Goal: Task Accomplishment & Management: Use online tool/utility

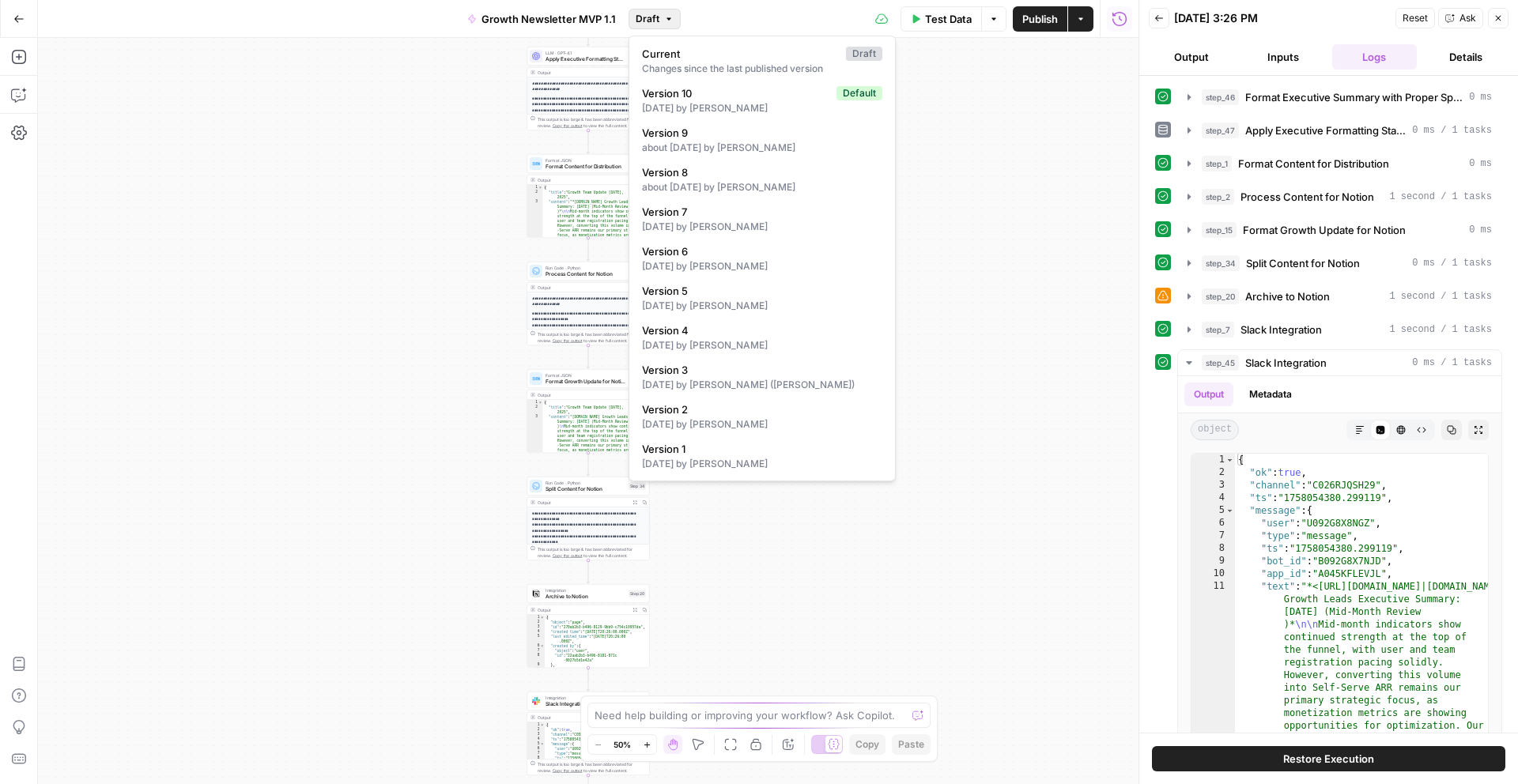
click at [668, 23] on icon "button" at bounding box center [669, 19] width 9 height 9
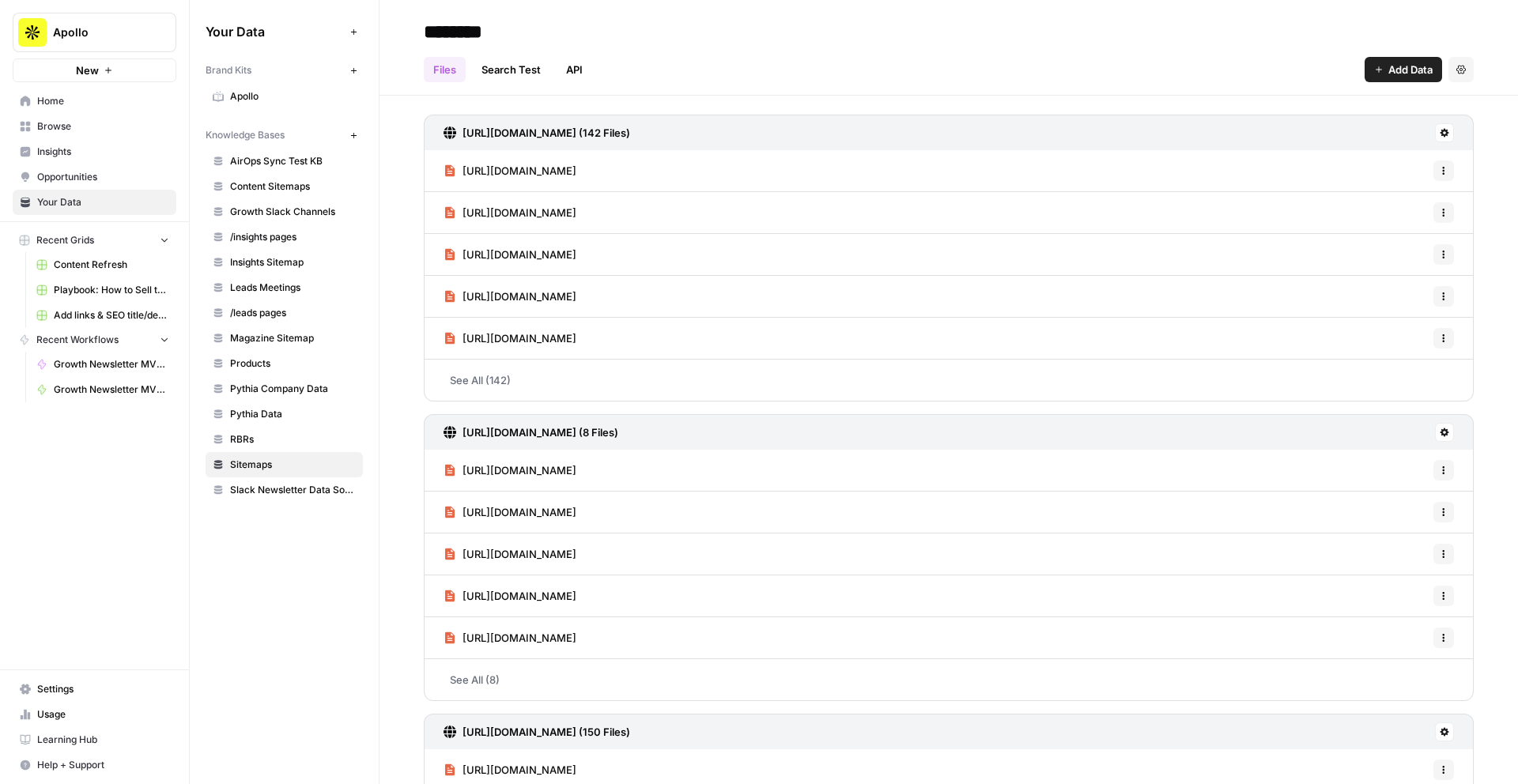
click at [104, 199] on span "Your Data" at bounding box center [103, 202] width 132 height 15
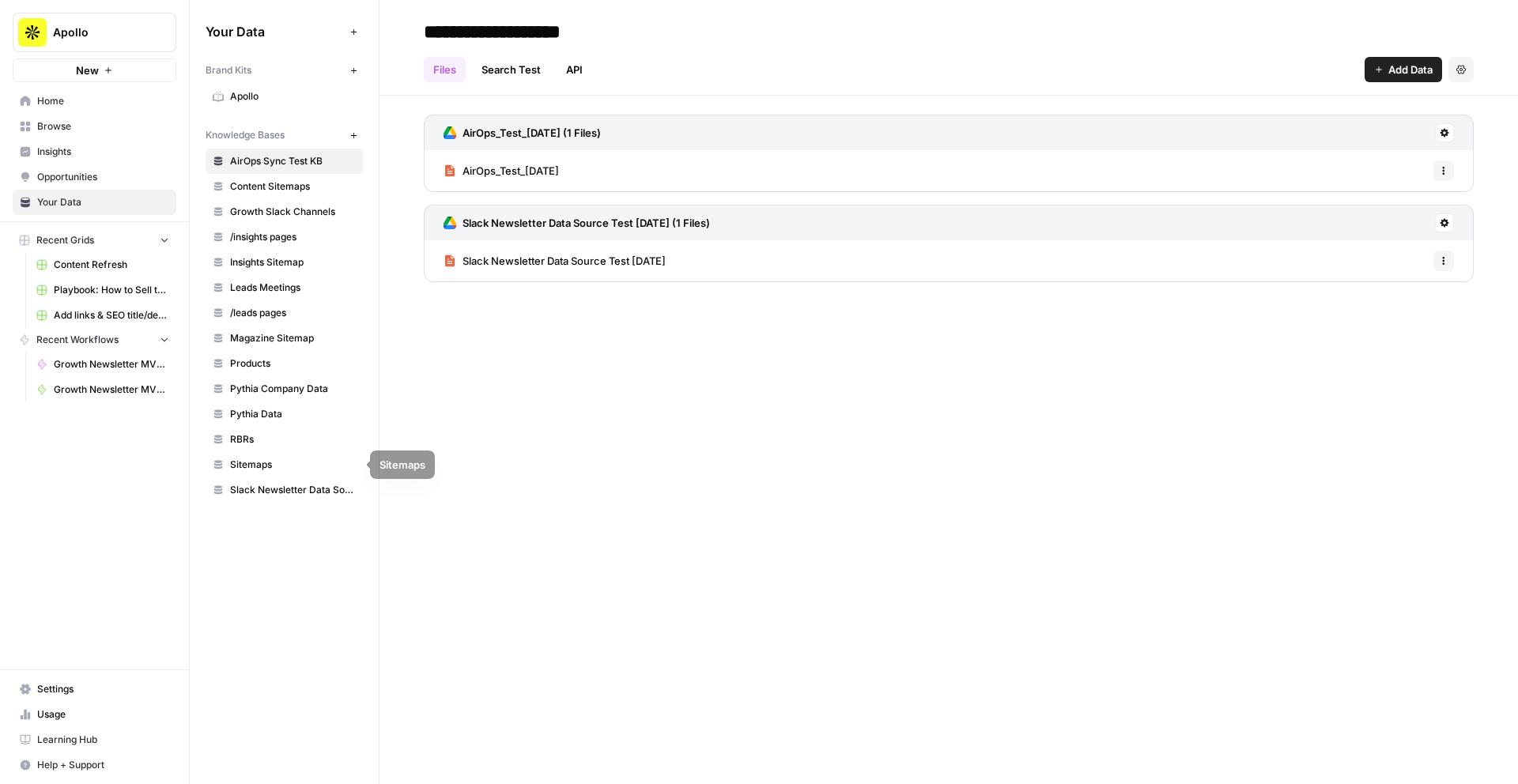
click at [308, 483] on span "Slack Newsletter Data Source" at bounding box center [292, 490] width 125 height 15
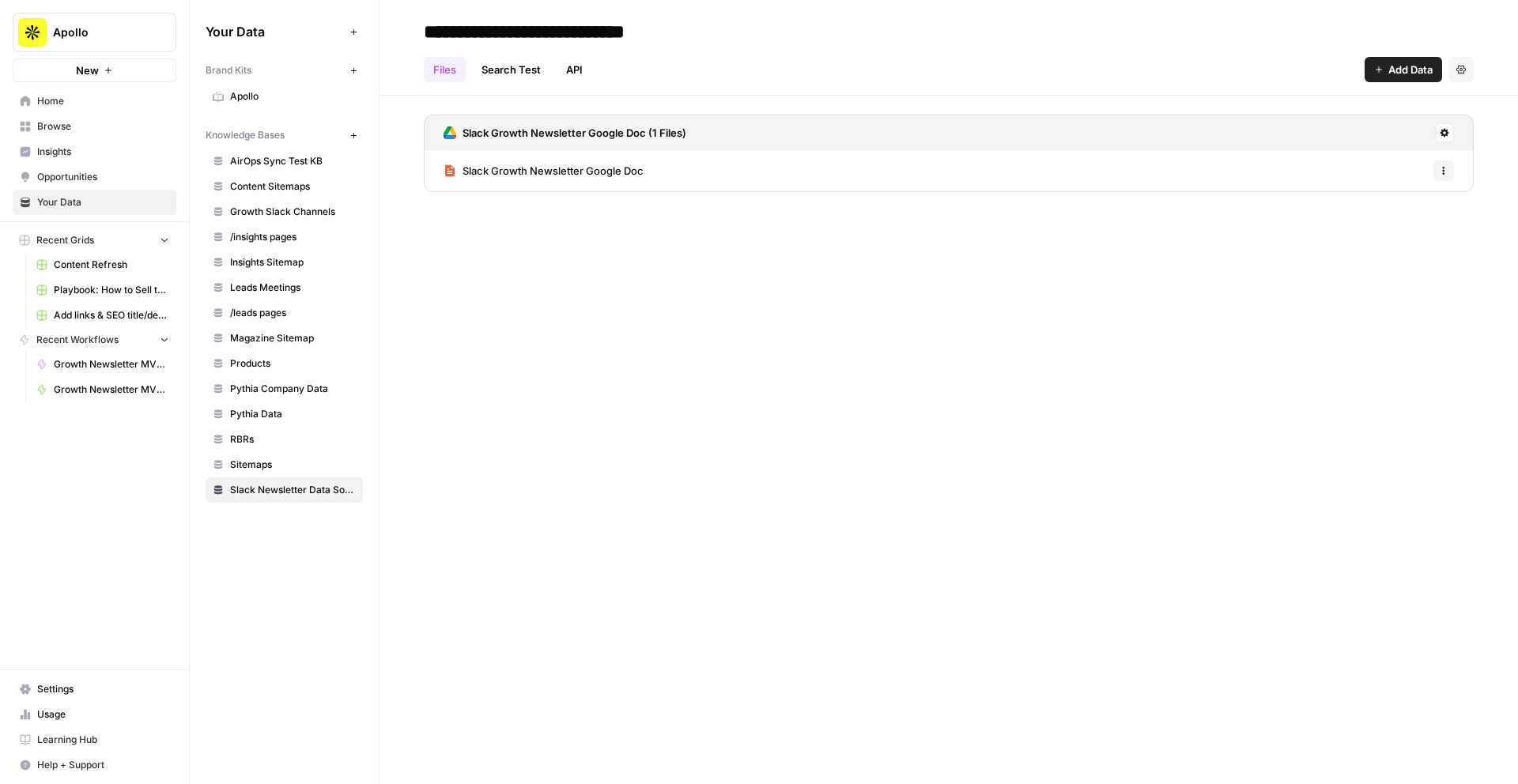
click at [732, 220] on div "**********" at bounding box center [949, 392] width 1138 height 784
click at [583, 168] on span "Slack Growth Newsletter Google Doc" at bounding box center [554, 170] width 181 height 16
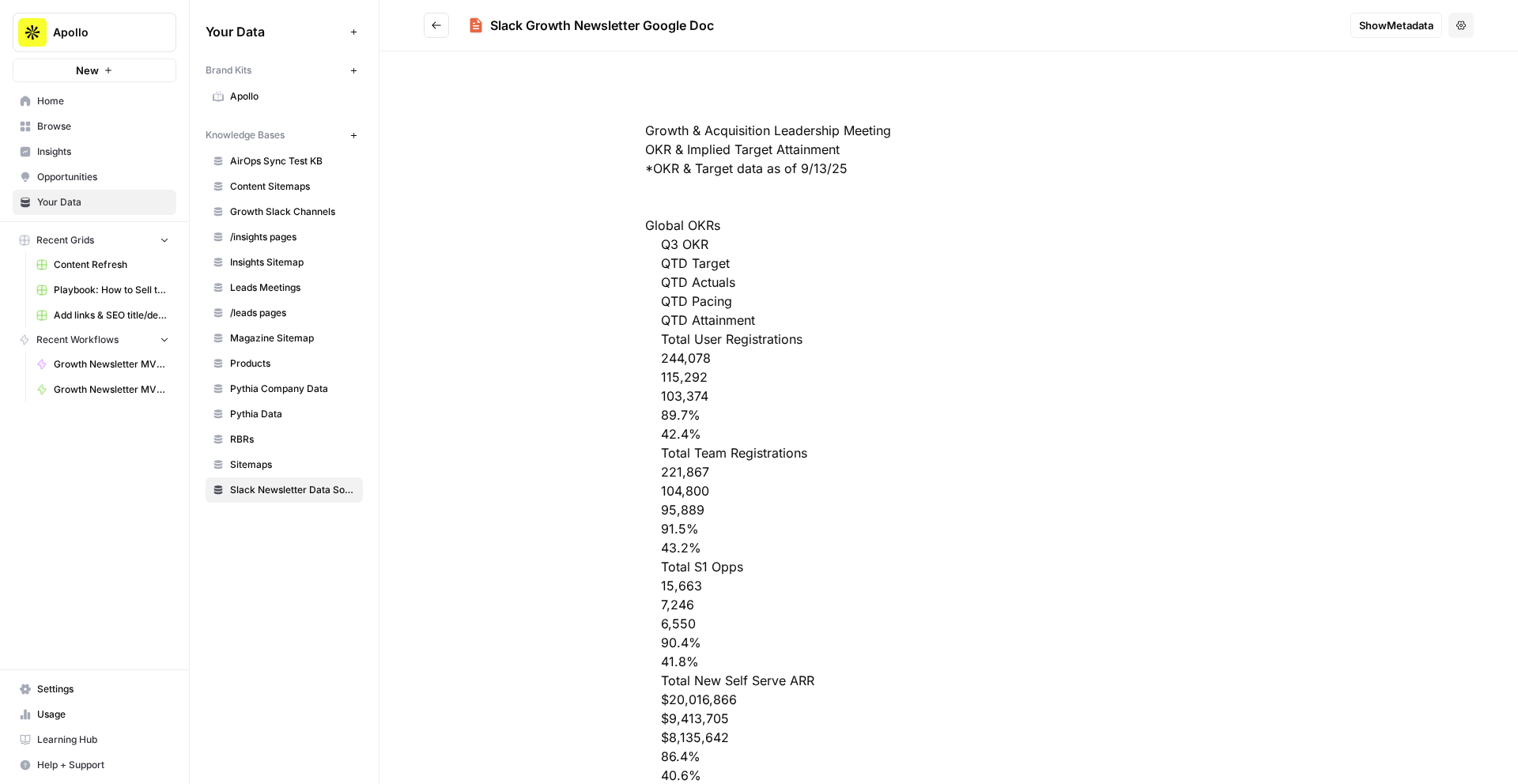
click at [436, 20] on icon "Go back" at bounding box center [436, 26] width 11 height 11
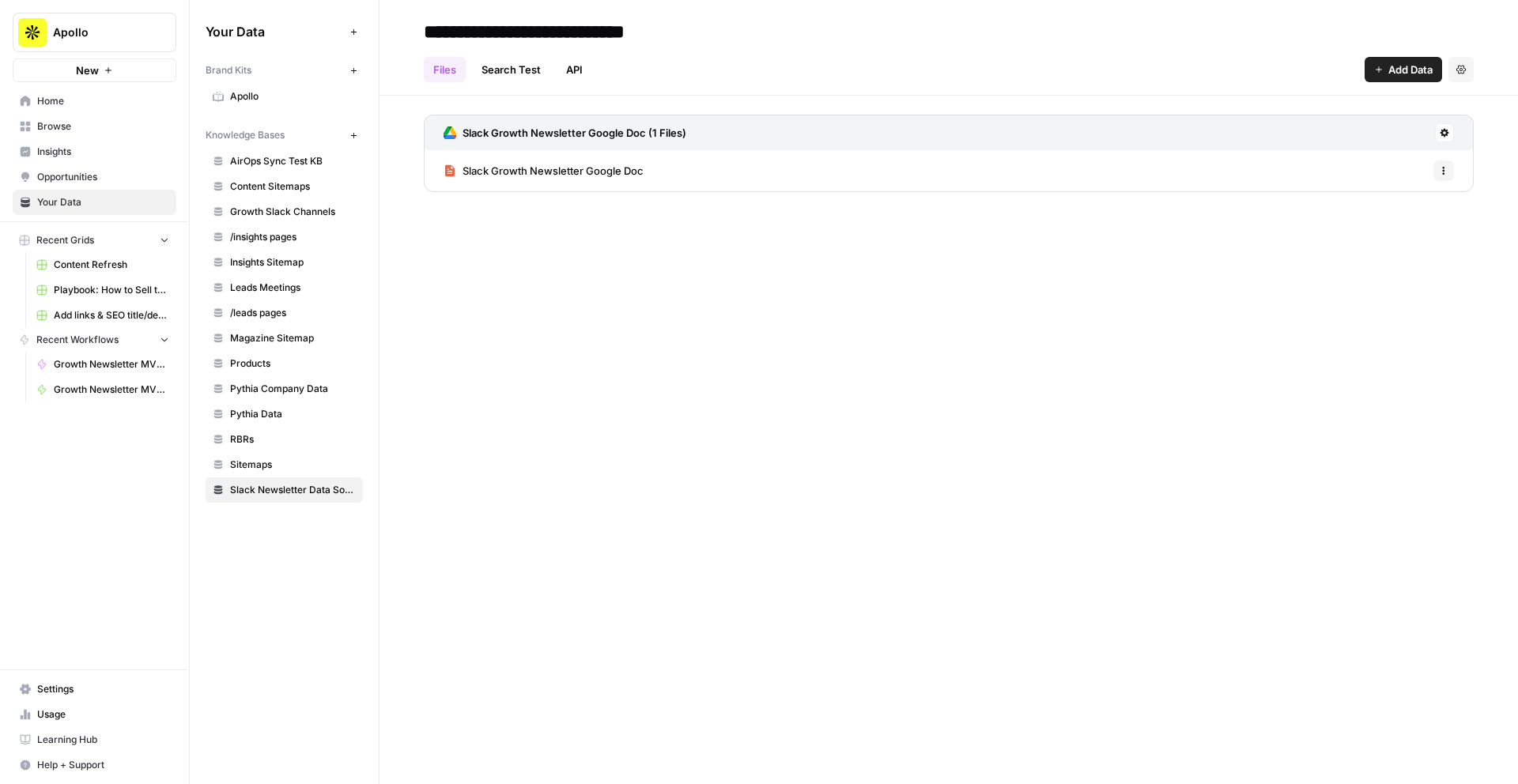
click at [1447, 133] on icon at bounding box center [1445, 134] width 9 height 9
click at [1406, 162] on span "Sync Data" at bounding box center [1384, 166] width 97 height 16
click at [619, 166] on span "Slack Growth Newsletter Google Doc" at bounding box center [554, 170] width 181 height 16
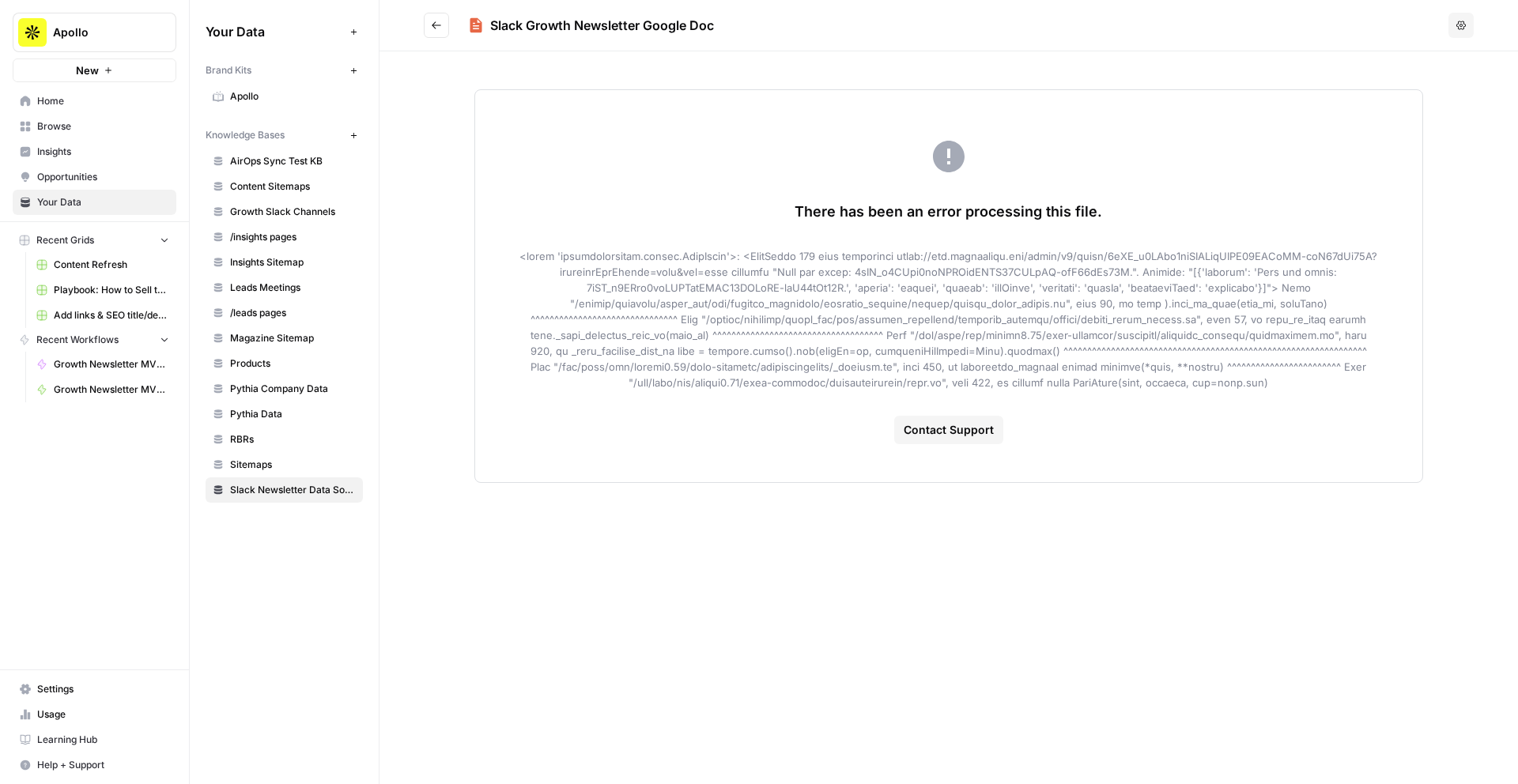
click at [440, 32] on button "Go back" at bounding box center [436, 26] width 26 height 26
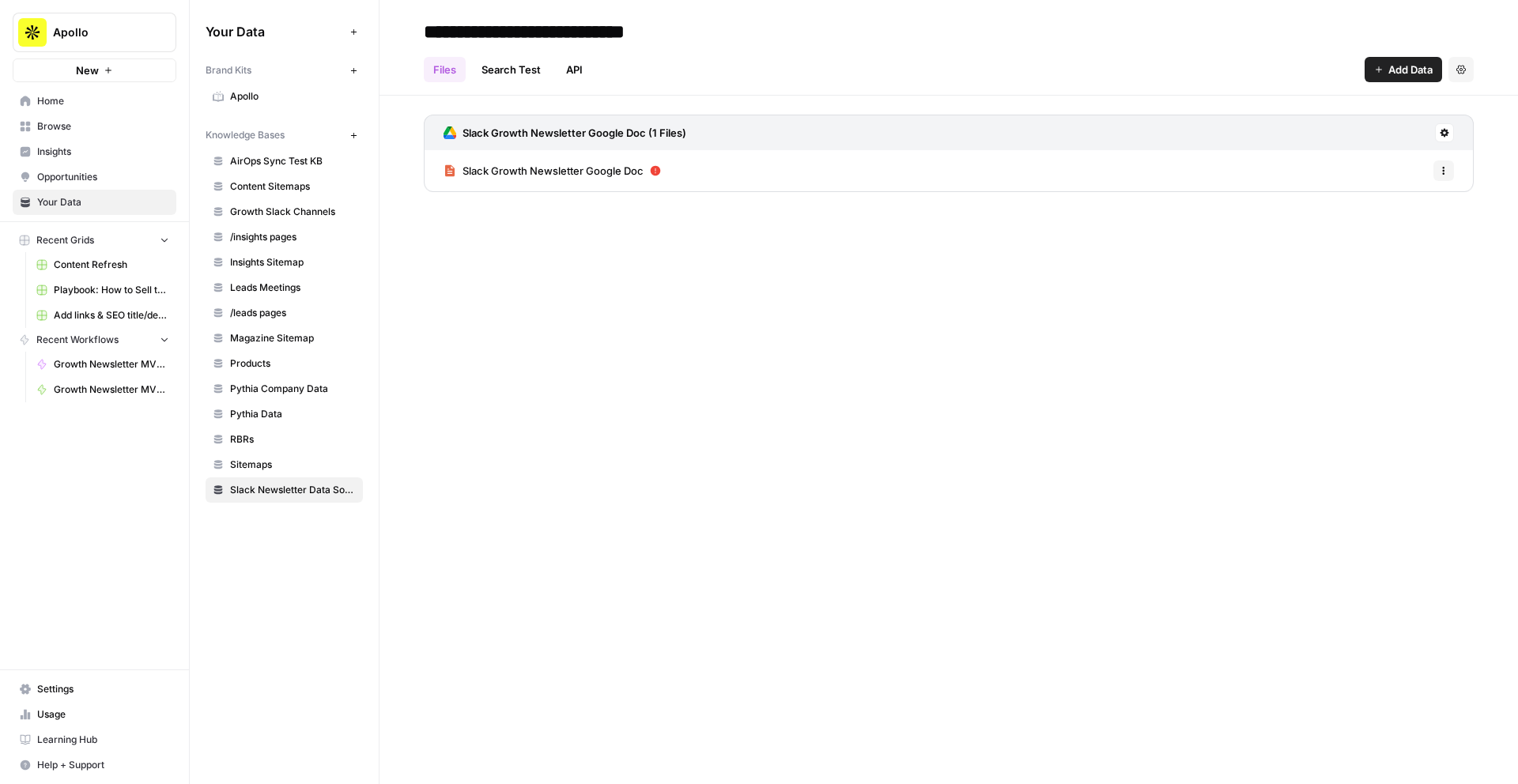
click at [1392, 74] on span "Add Data" at bounding box center [1410, 69] width 44 height 16
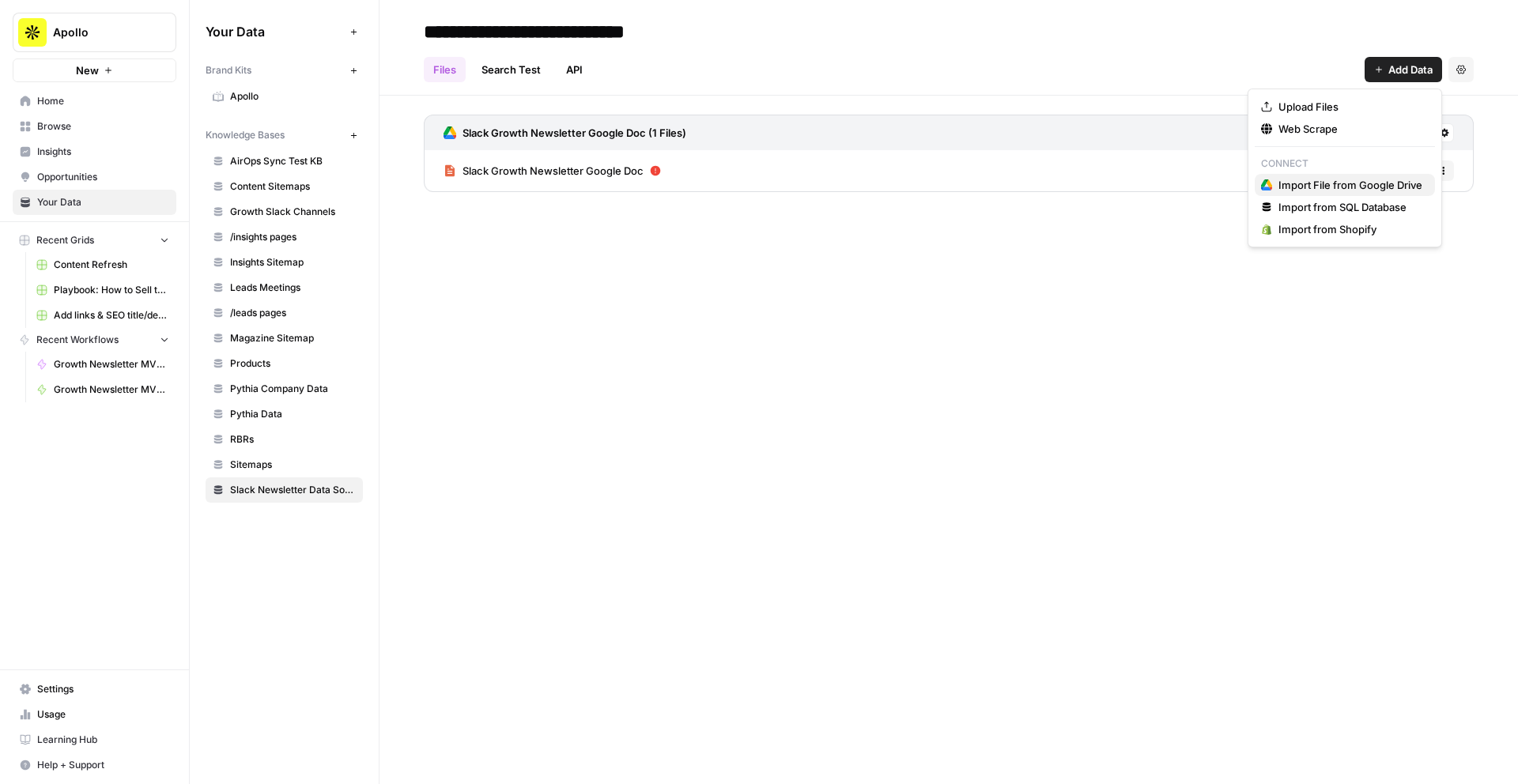
click at [1359, 183] on span "Import File from Google Drive" at bounding box center [1350, 185] width 144 height 16
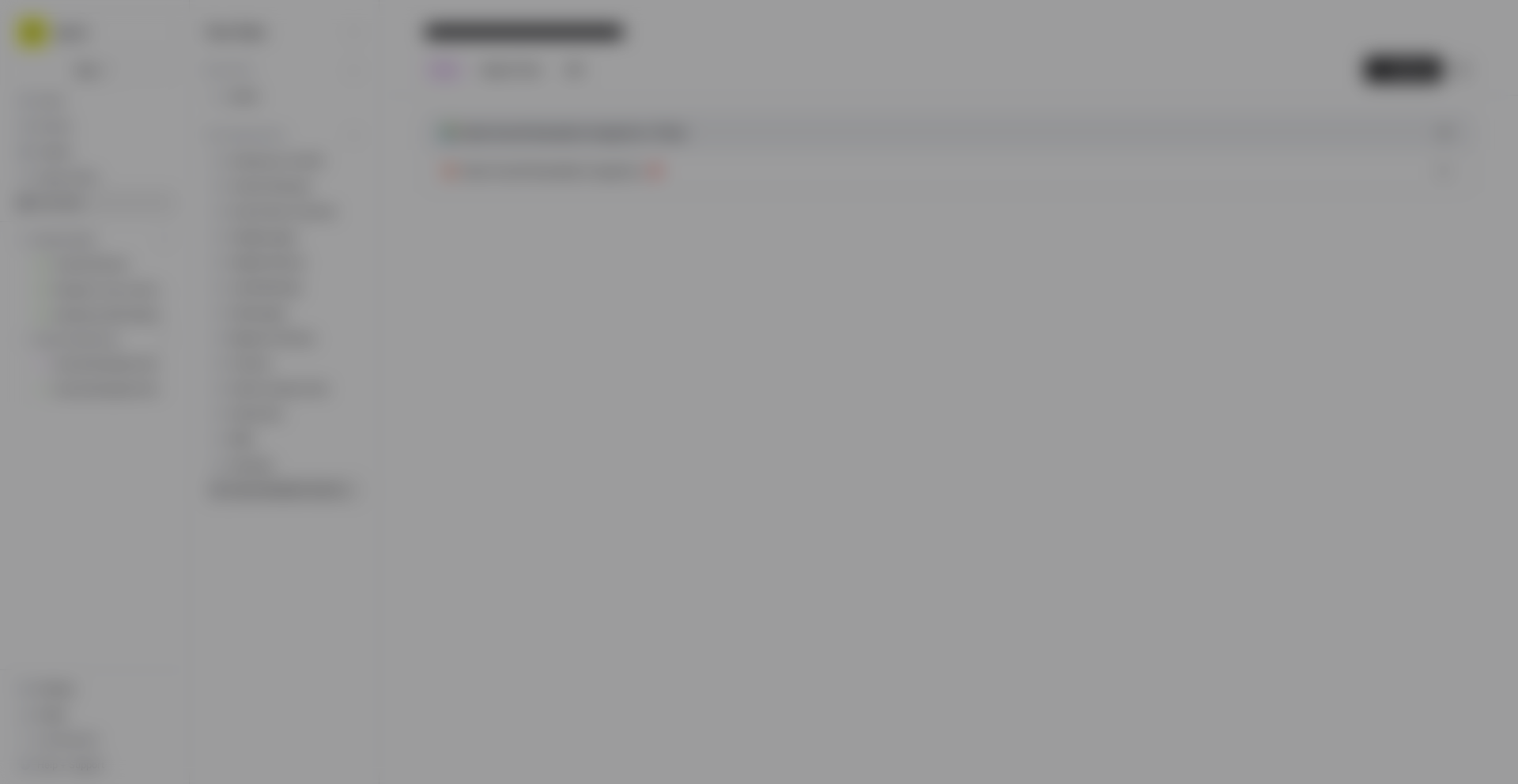
type input "apollo-7-cd8phyl7tb@airops.iam.gserviceaccount.com"
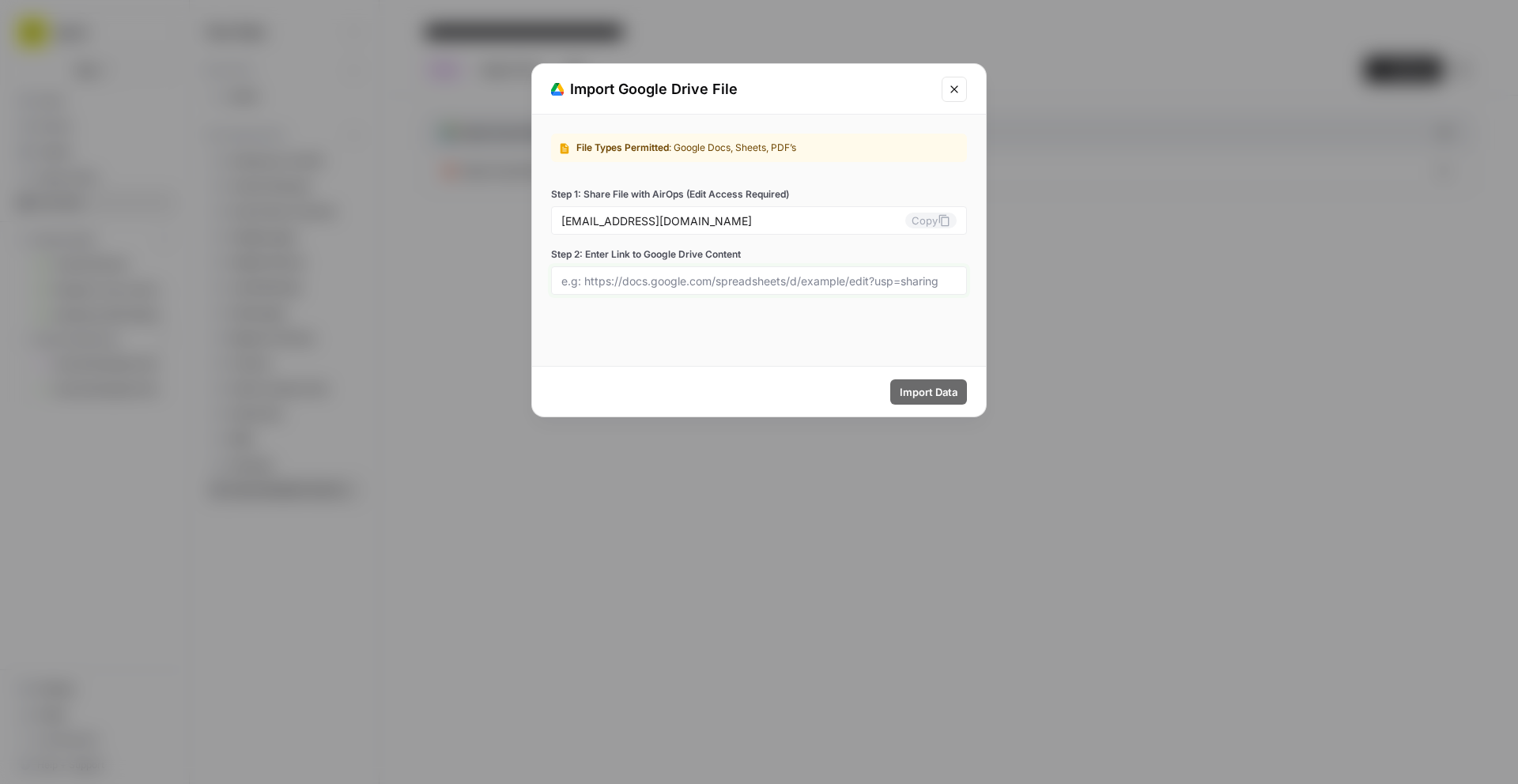
click at [674, 276] on input "Step 2: Enter Link to Google Drive Content" at bounding box center [759, 281] width 395 height 15
paste input "https://docs.google.com/document/d/1vLU_q1YPxk7coHRZSvzUJRU84ODLeMM-baH77cHx08M…"
type input "https://docs.google.com/document/d/1vLU_q1YPxk7coHRZSvzUJRU84ODLeMM-baH77cHx08M…"
click at [920, 392] on span "Import Data" at bounding box center [928, 392] width 58 height 16
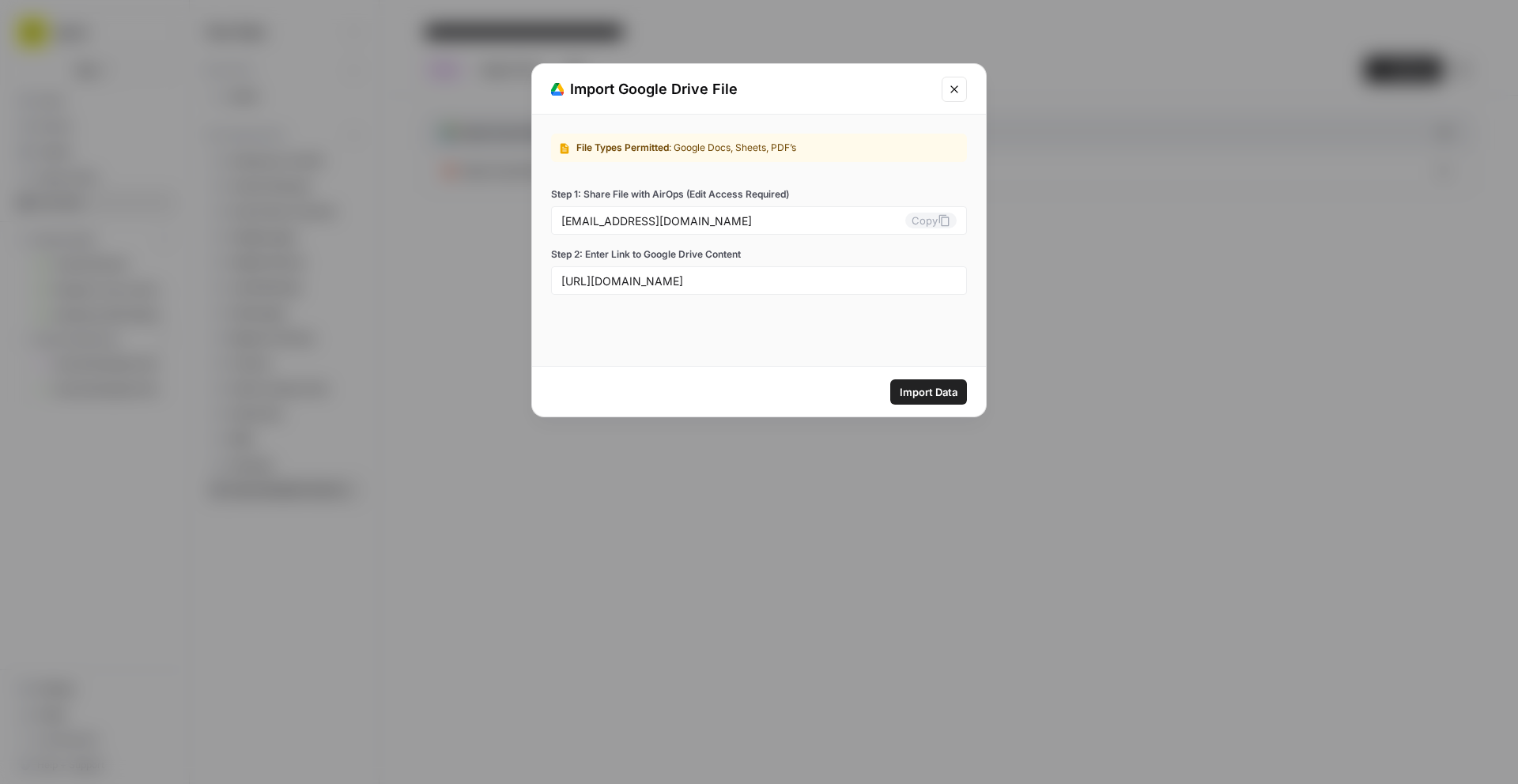
scroll to position [0, 0]
click at [834, 221] on input "apollo-7-cd8phyl7tb@airops.iam.gserviceaccount.com" at bounding box center [734, 220] width 344 height 15
click at [942, 397] on span "Import Data" at bounding box center [928, 392] width 58 height 16
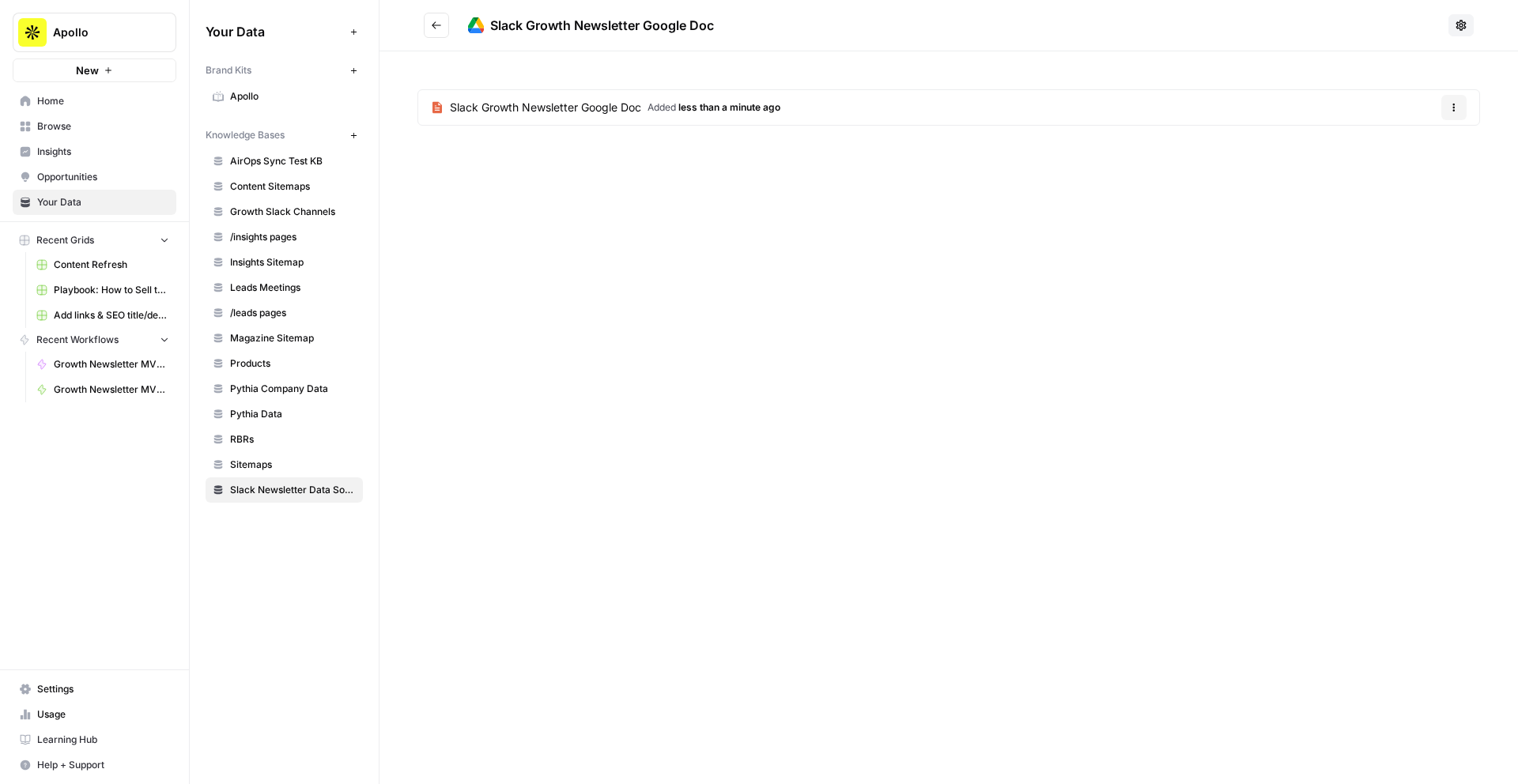
click at [585, 114] on span "Slack Growth Newsletter Google Doc" at bounding box center [545, 107] width 191 height 16
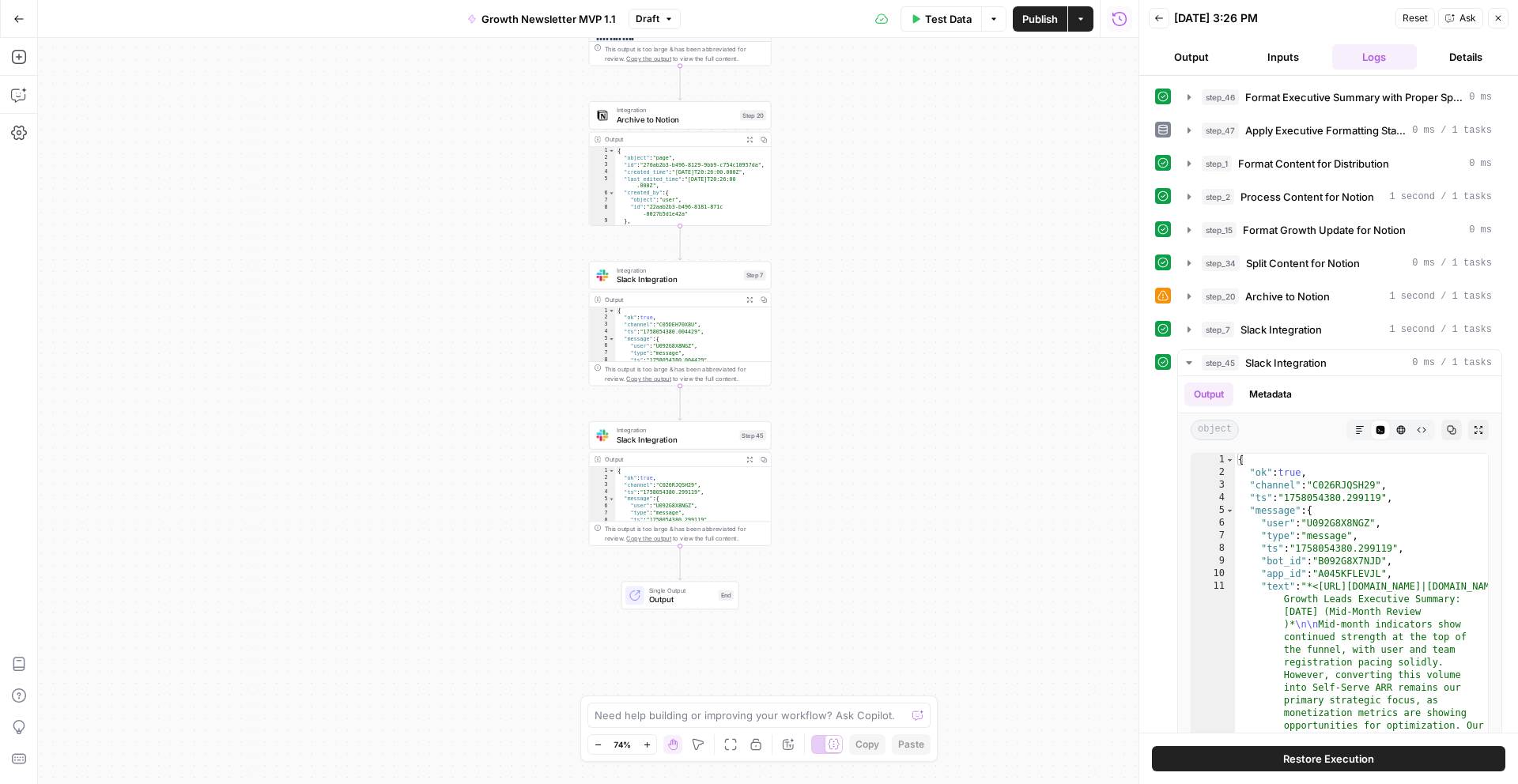
type textarea "**********"
click at [725, 335] on div "{ "ok" : true , "channel" : "C05DEH70X8U" , "ts" : "1758054380.004429" , "messa…" at bounding box center [693, 341] width 156 height 68
click at [694, 281] on span "Slack Integration" at bounding box center [678, 279] width 123 height 12
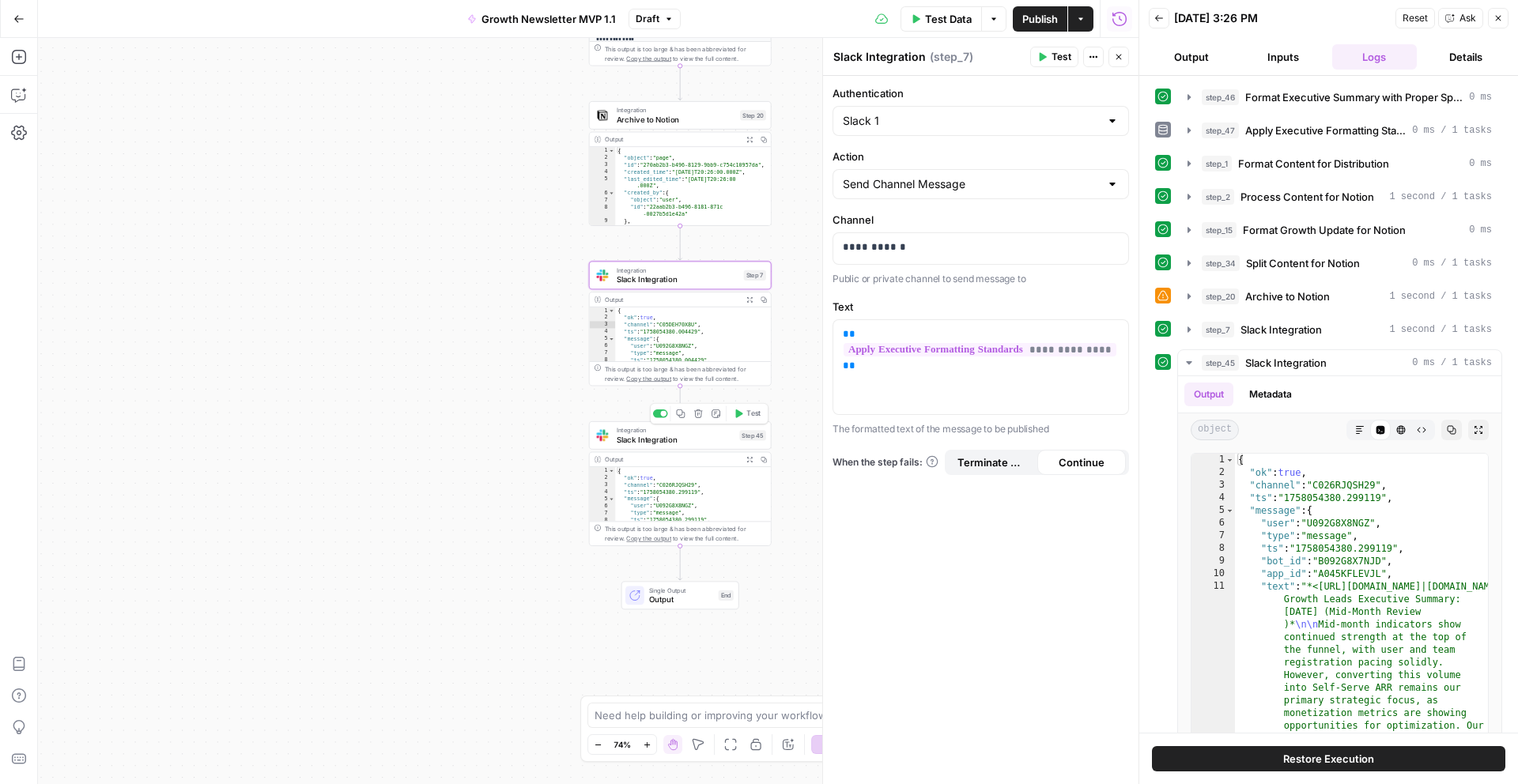
click at [672, 438] on span "Slack Integration" at bounding box center [676, 439] width 119 height 12
click at [740, 717] on textarea at bounding box center [750, 714] width 311 height 16
click at [939, 20] on span "Test Data" at bounding box center [948, 18] width 47 height 16
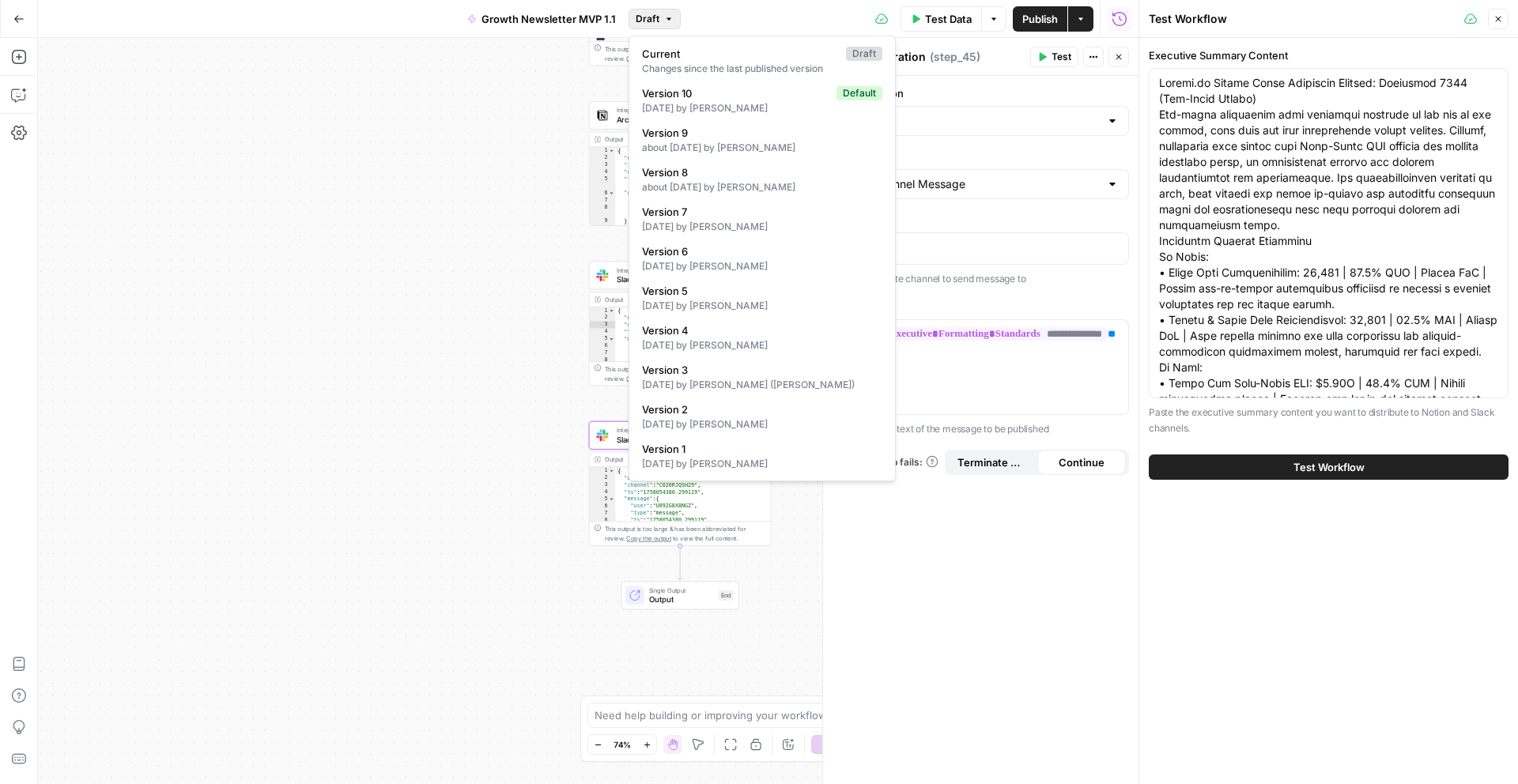
click at [665, 22] on icon "button" at bounding box center [669, 19] width 9 height 9
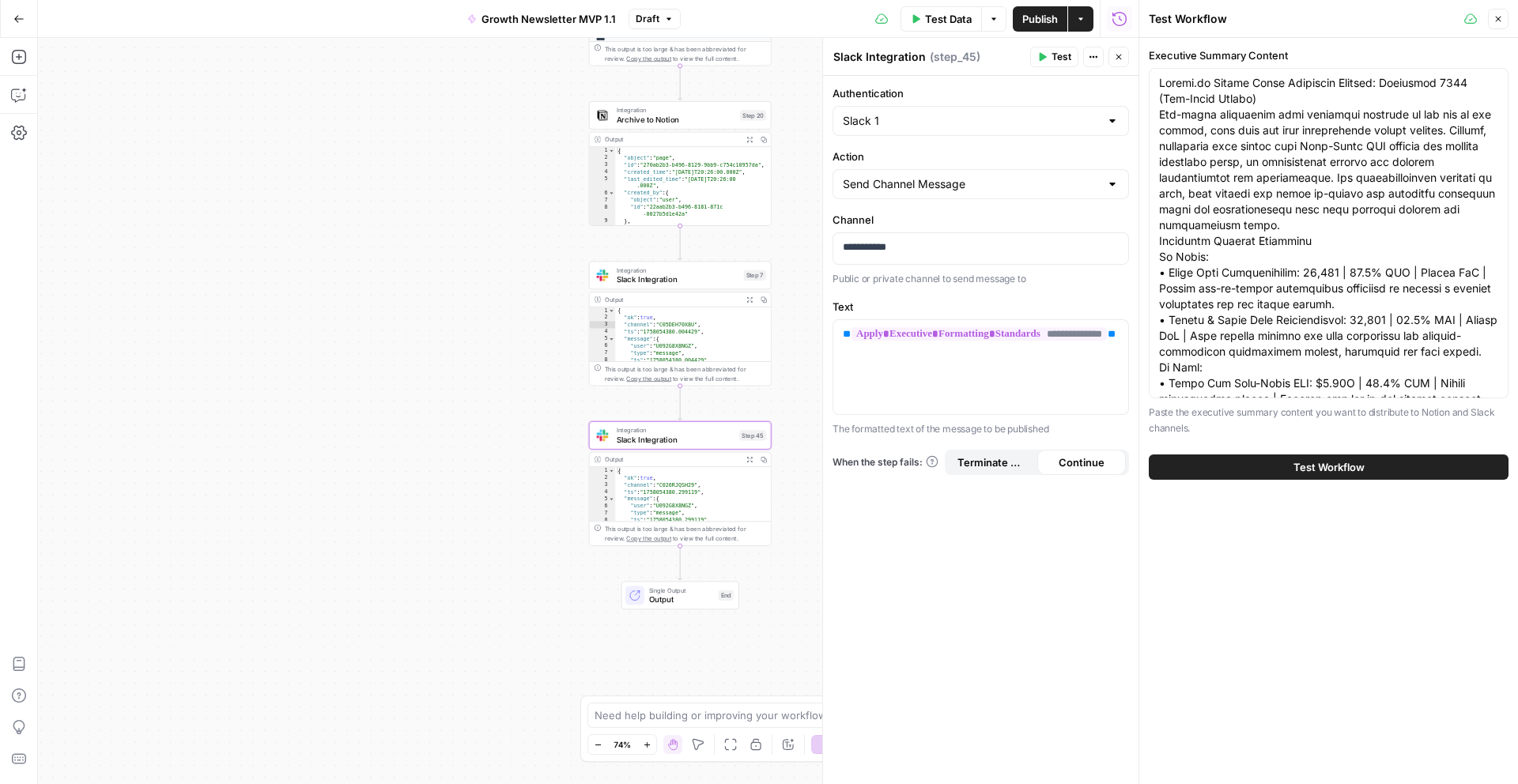
click at [579, 571] on div "**********" at bounding box center [587, 411] width 1101 height 746
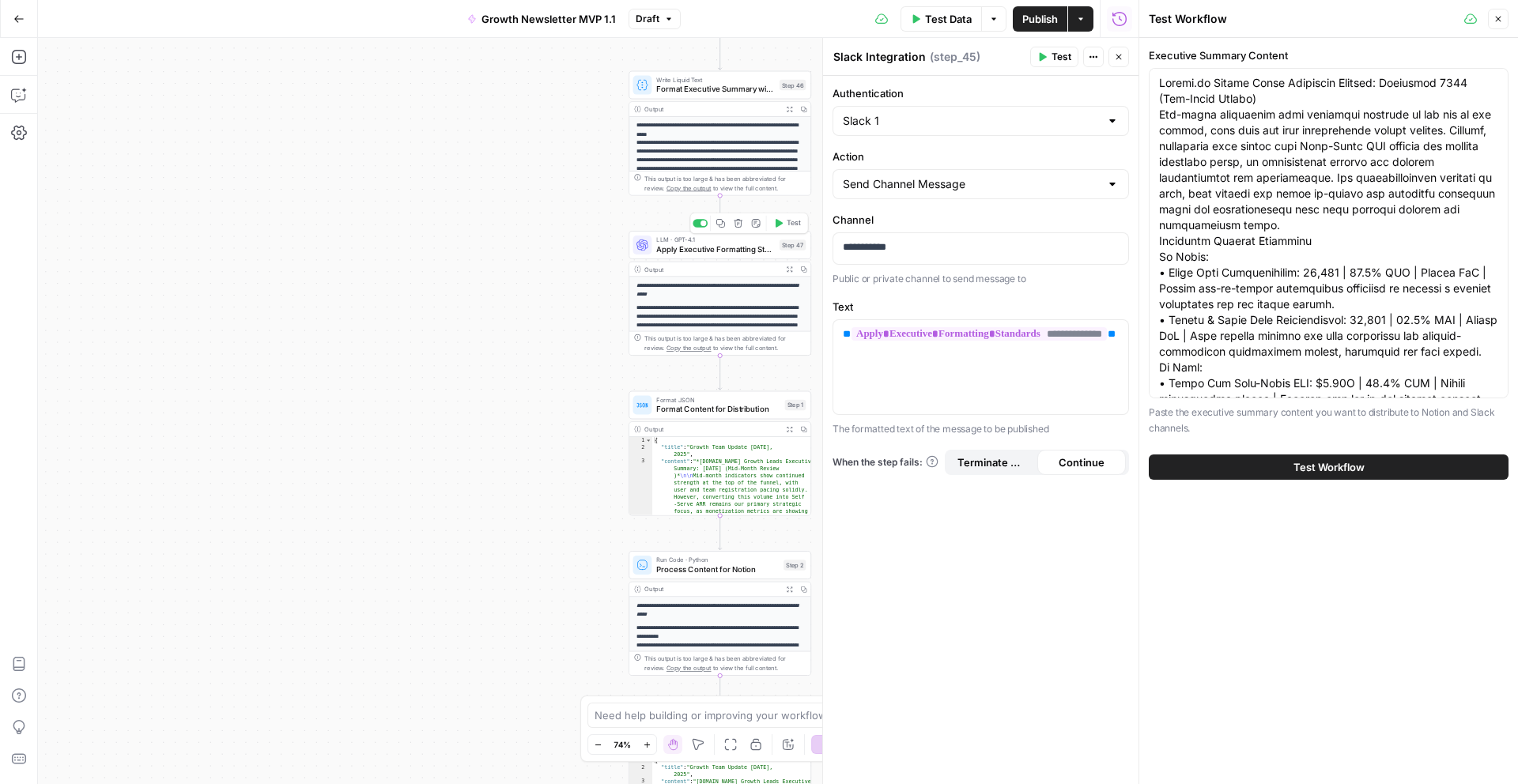
click at [704, 253] on span "Apply Executive Formatting Standards" at bounding box center [716, 249] width 119 height 12
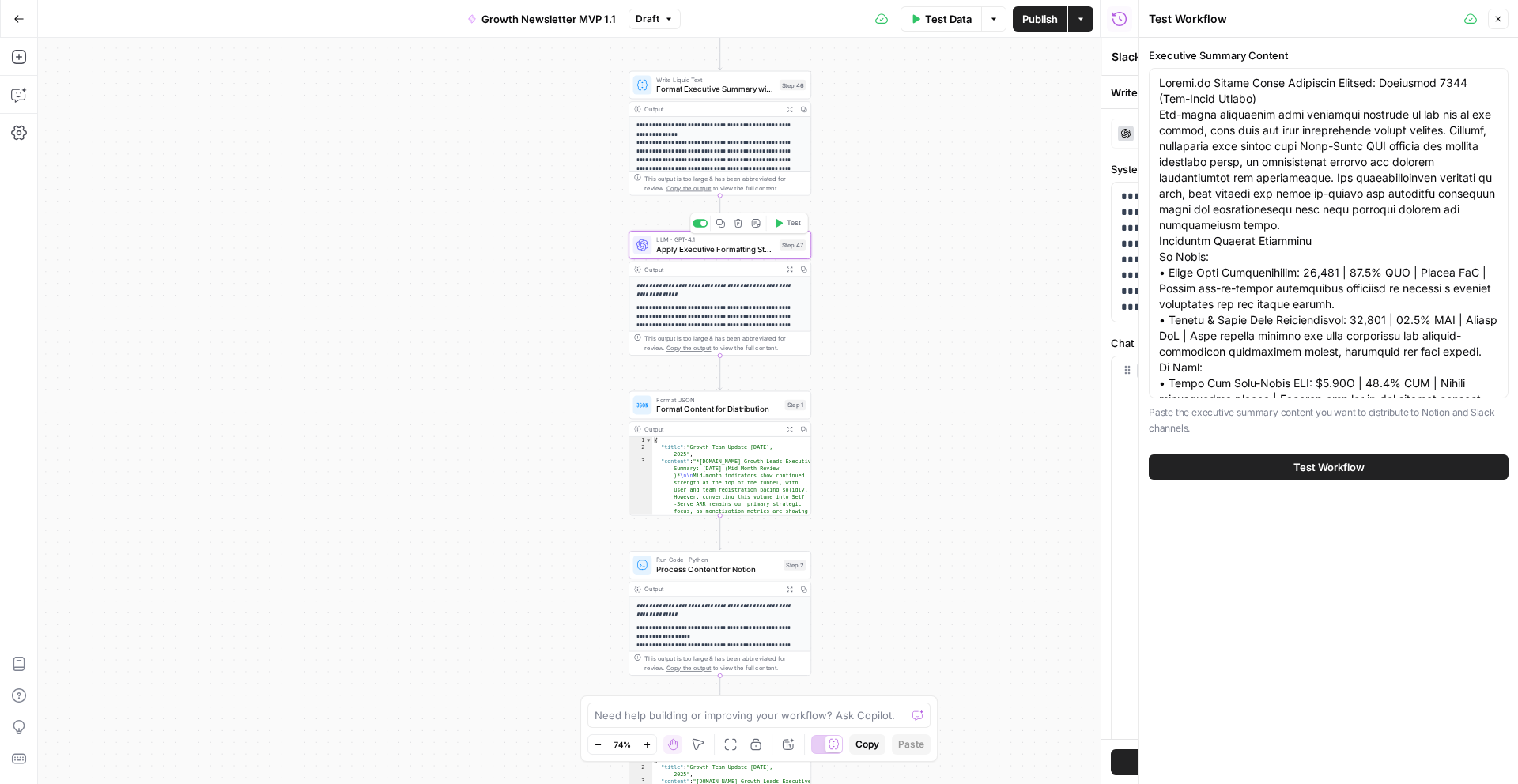
type textarea "Apply Executive Formatting Standards"
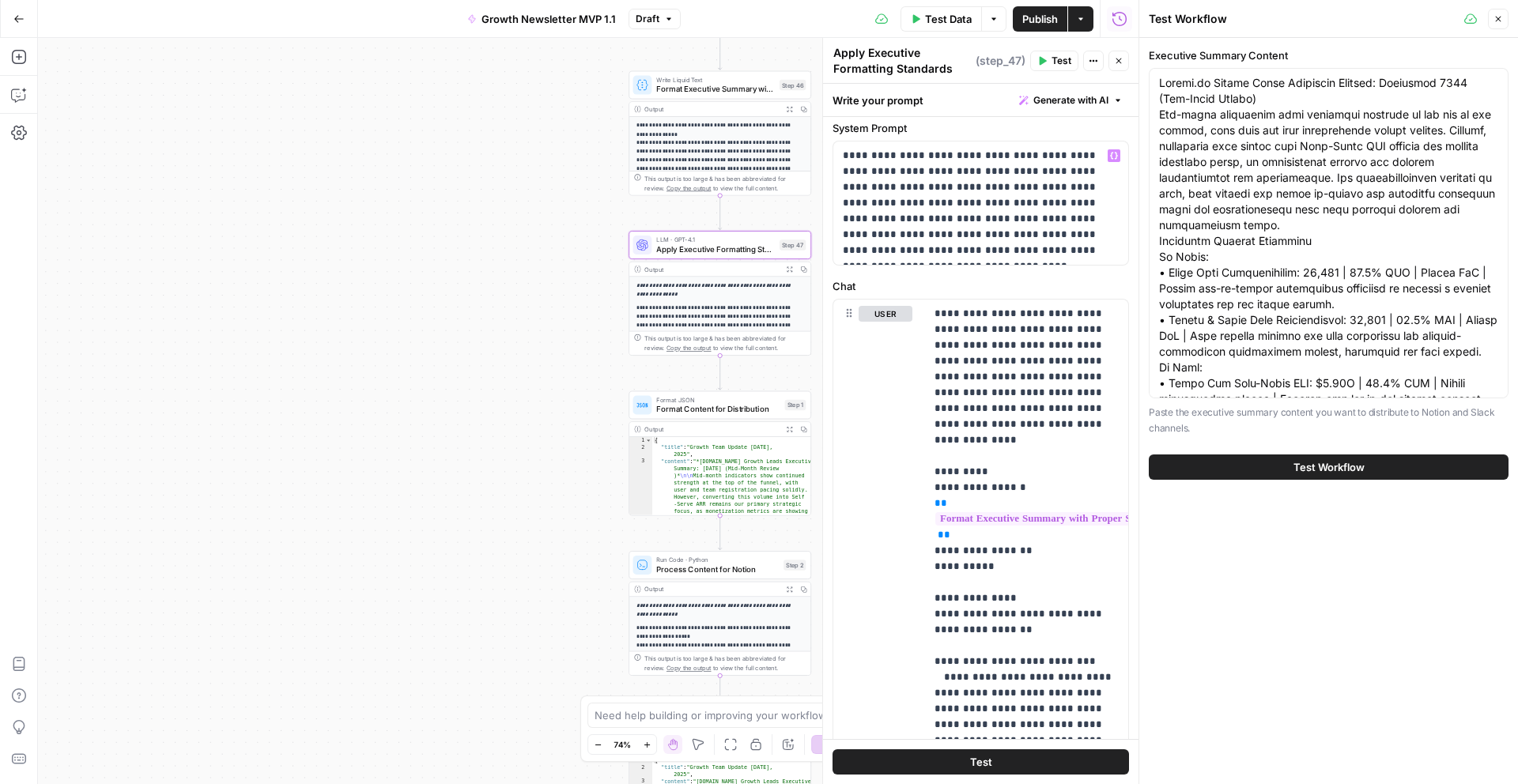
scroll to position [42, 0]
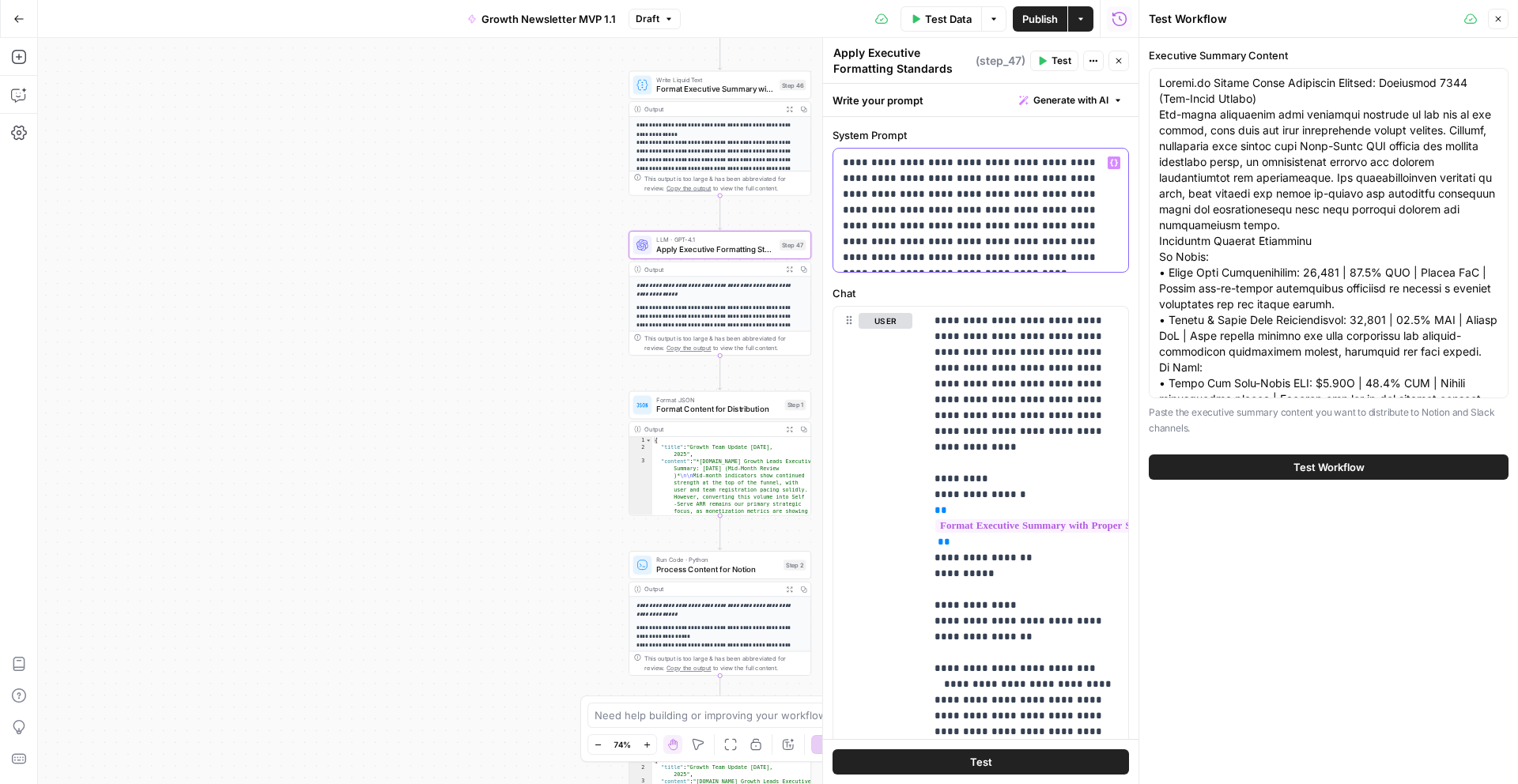
click at [880, 250] on p "**********" at bounding box center [981, 209] width 276 height 111
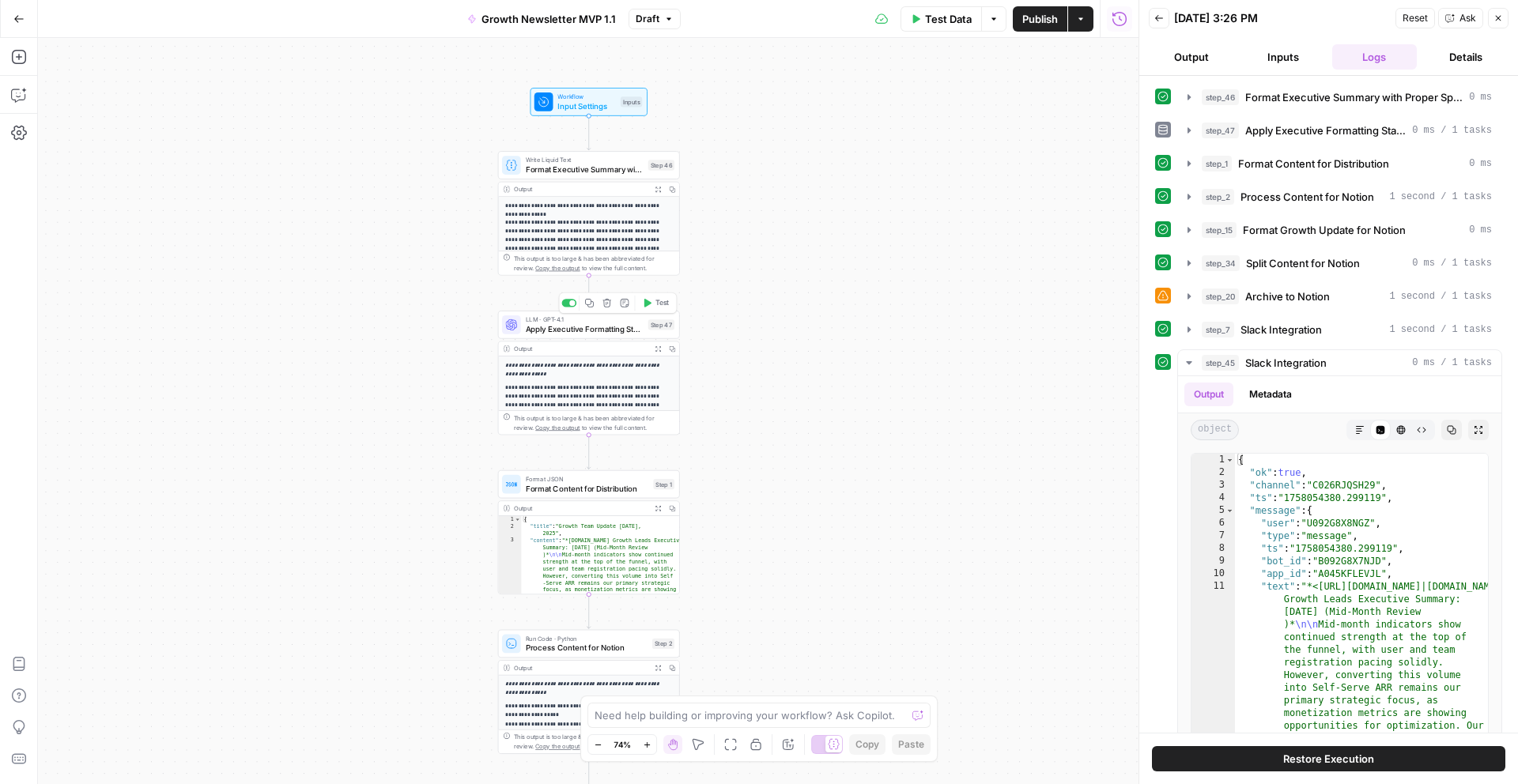
click at [632, 334] on span "Apply Executive Formatting Standards" at bounding box center [585, 328] width 118 height 12
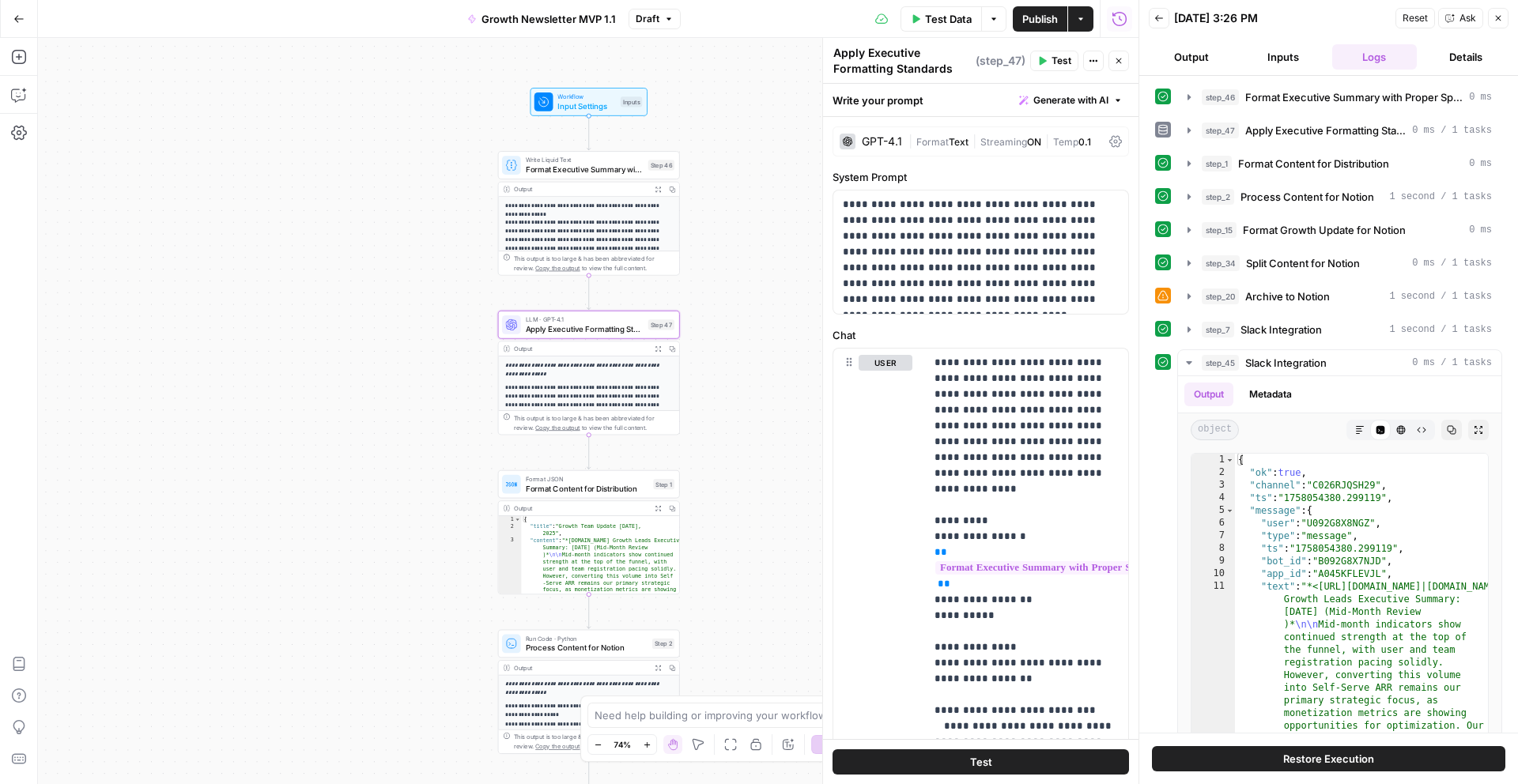
click at [608, 24] on span "Growth Newsletter MVP 1.1" at bounding box center [548, 18] width 135 height 16
click at [665, 21] on icon "button" at bounding box center [669, 19] width 9 height 9
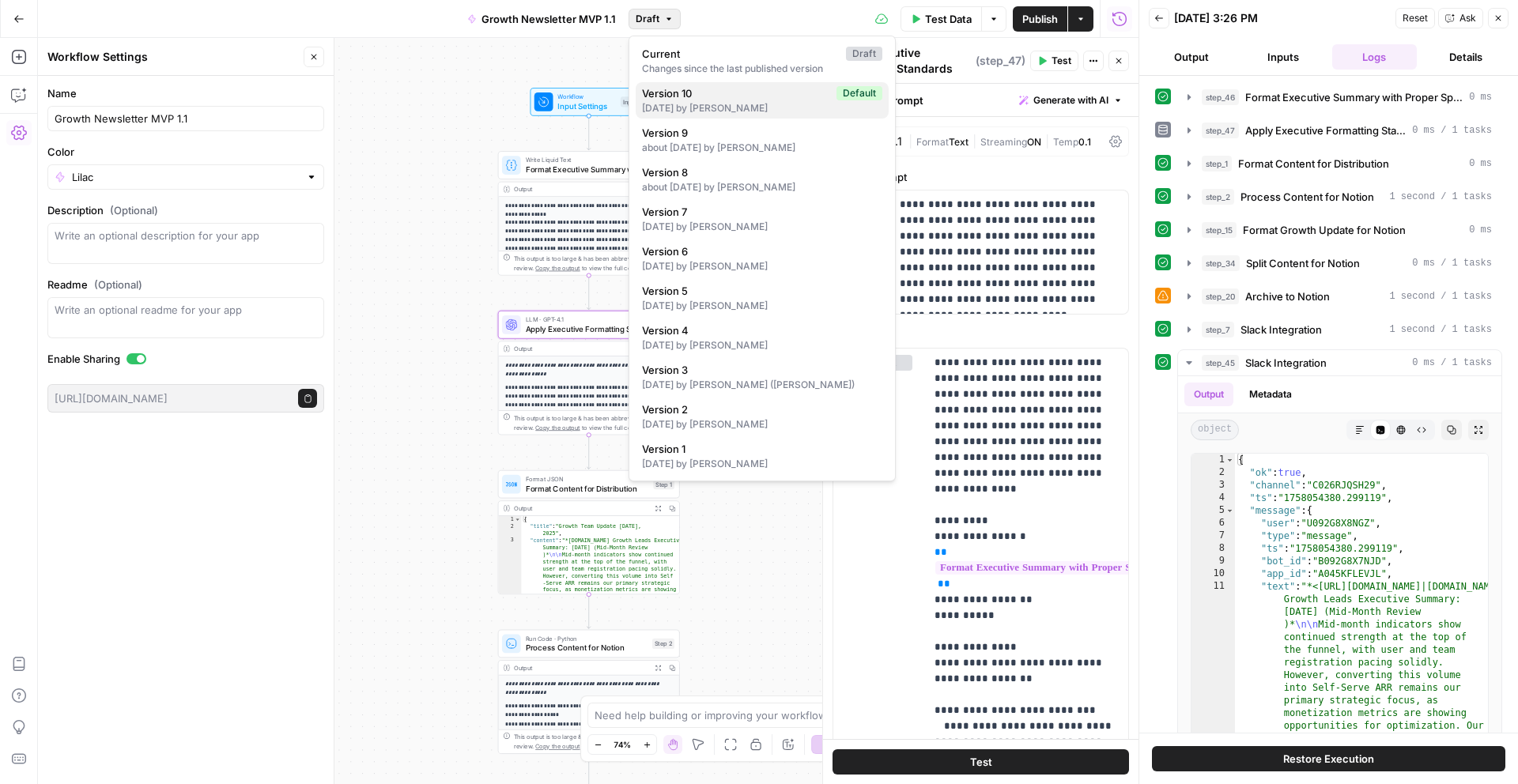
click at [679, 91] on span "Version 10" at bounding box center [737, 92] width 188 height 16
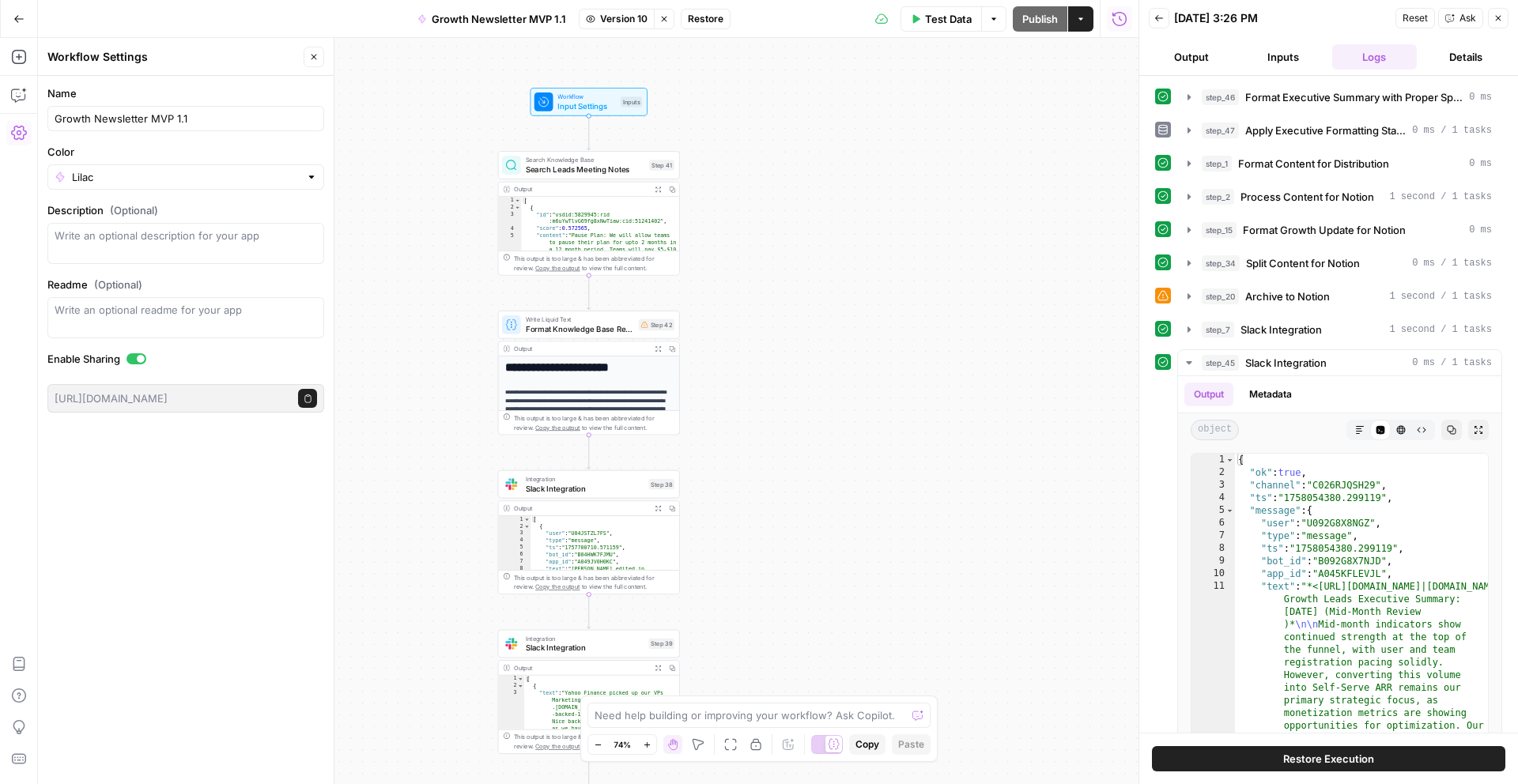
click at [615, 484] on span "Slack Integration" at bounding box center [586, 488] width 119 height 12
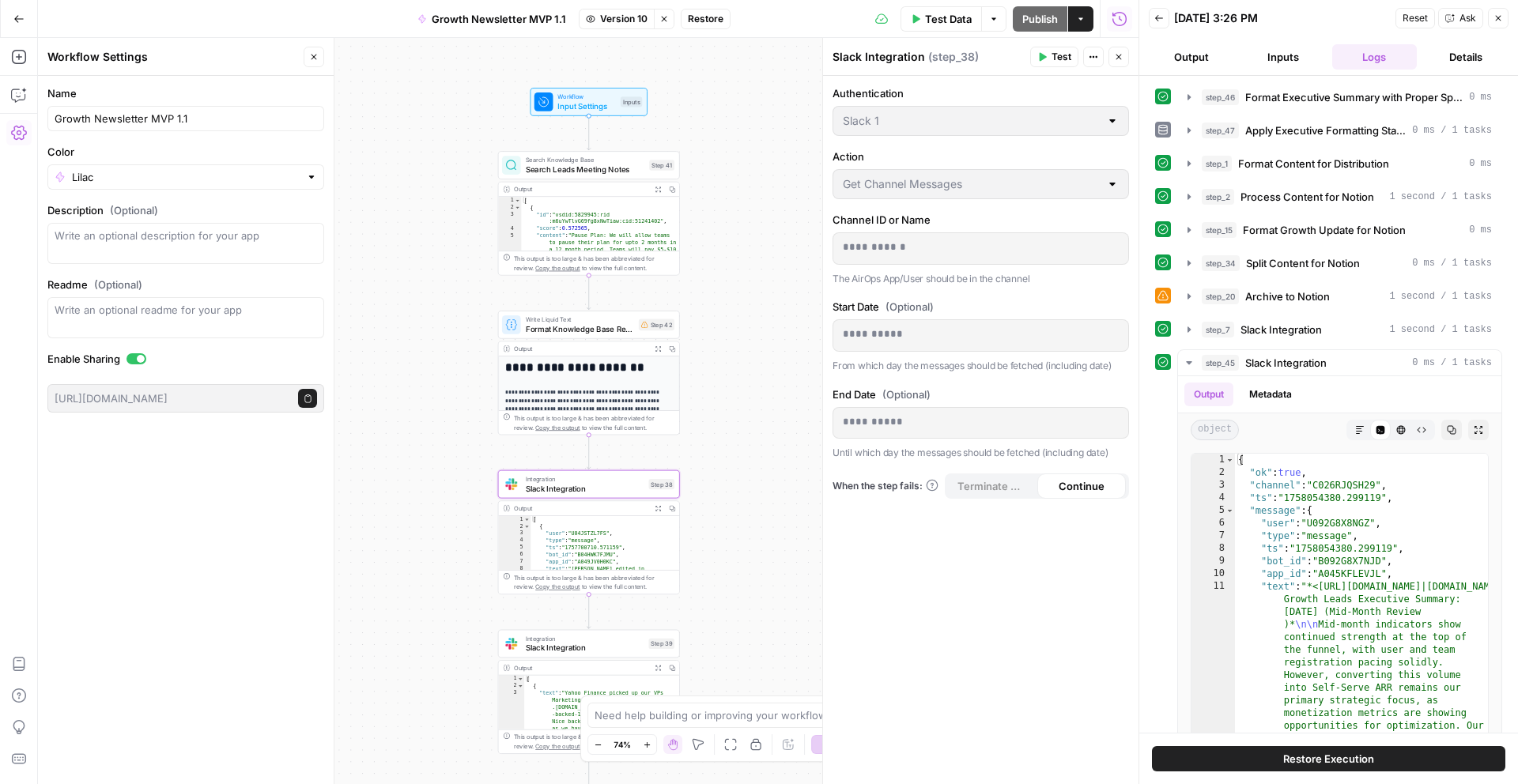
click at [924, 248] on p "**********" at bounding box center [981, 247] width 276 height 16
click at [579, 489] on span "Slack Integration" at bounding box center [586, 488] width 119 height 12
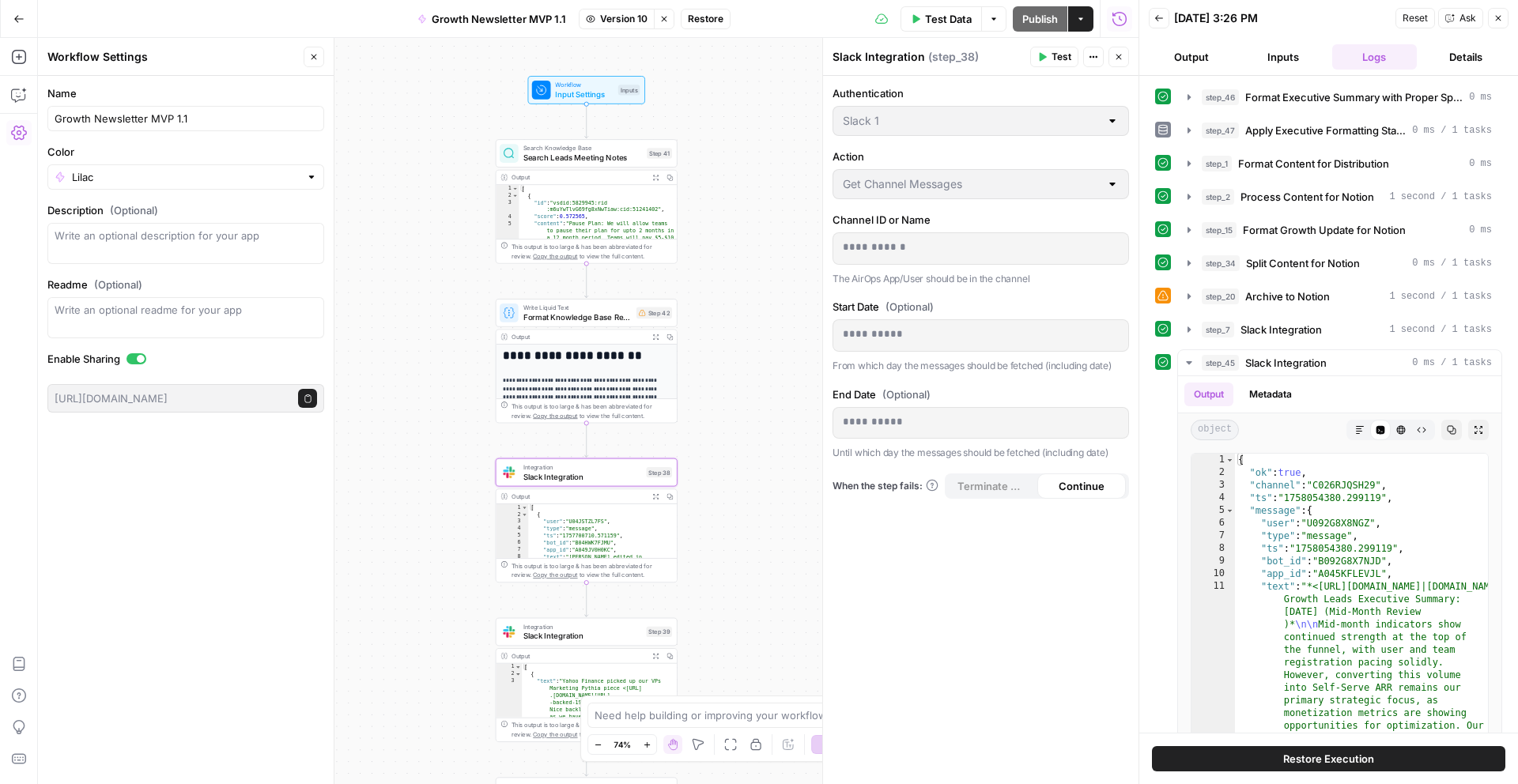
click at [597, 634] on span "Slack Integration" at bounding box center [583, 636] width 119 height 12
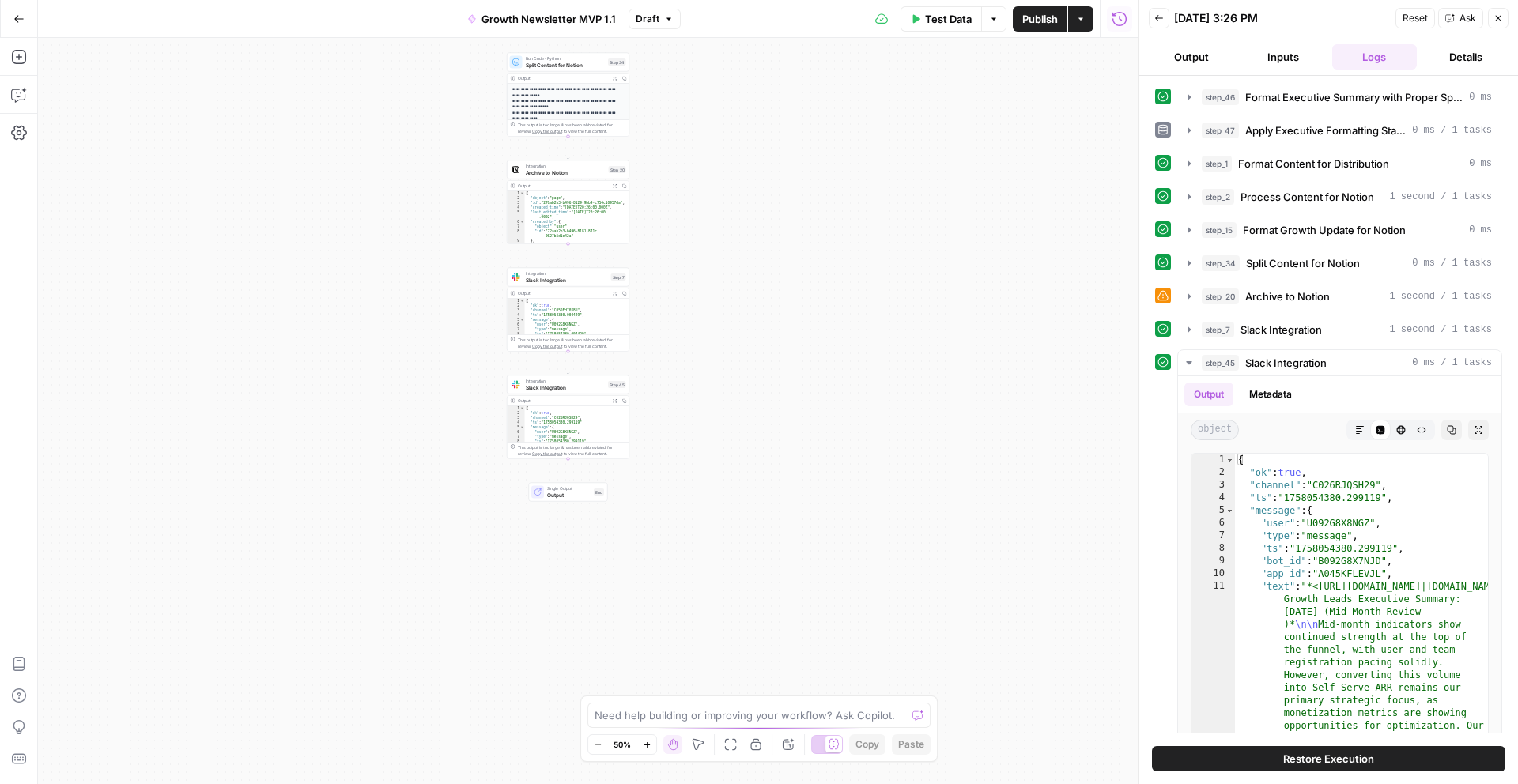
click at [655, 23] on span "Draft" at bounding box center [648, 19] width 24 height 15
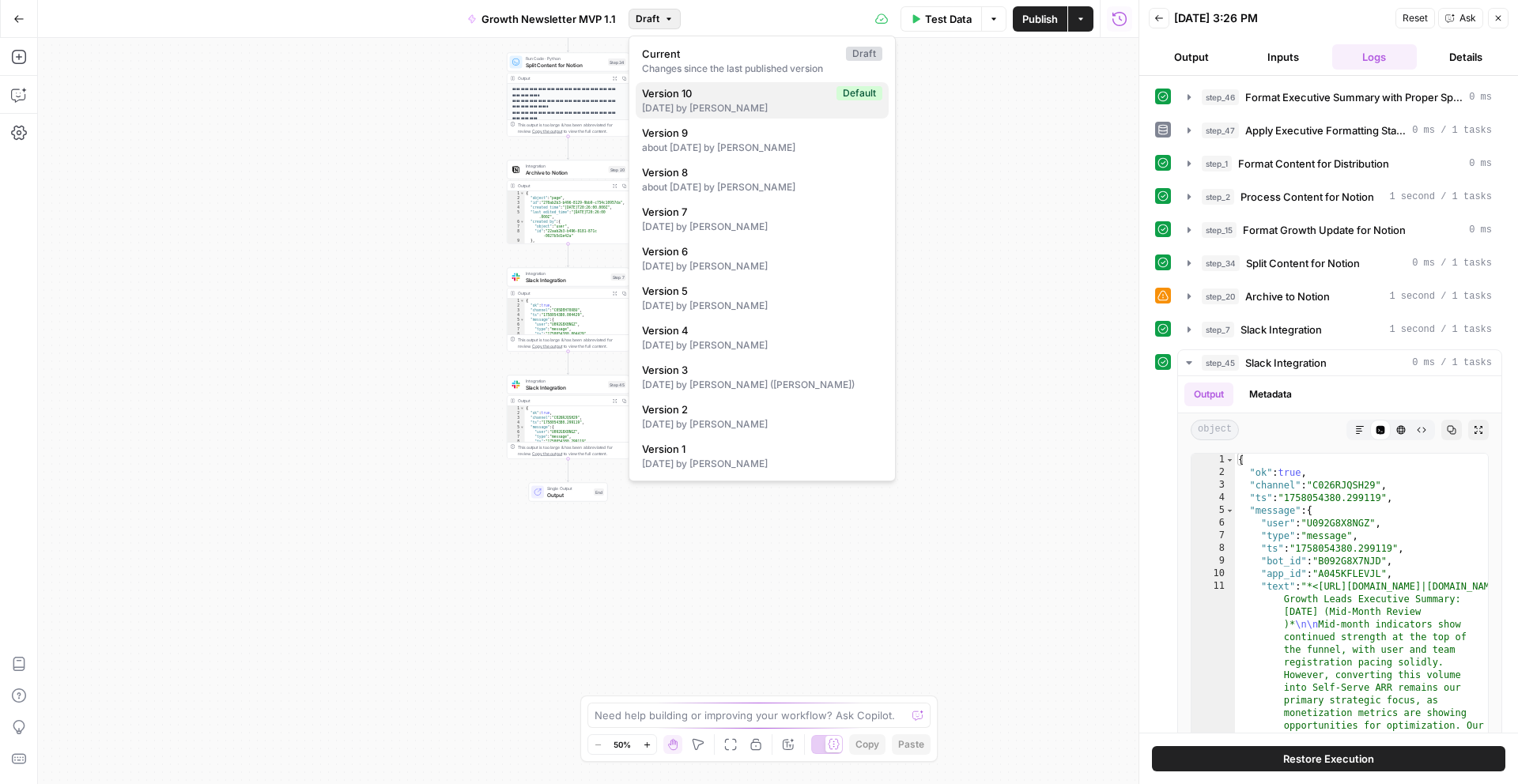
click at [686, 106] on div "[DATE] by [PERSON_NAME]" at bounding box center [762, 109] width 241 height 15
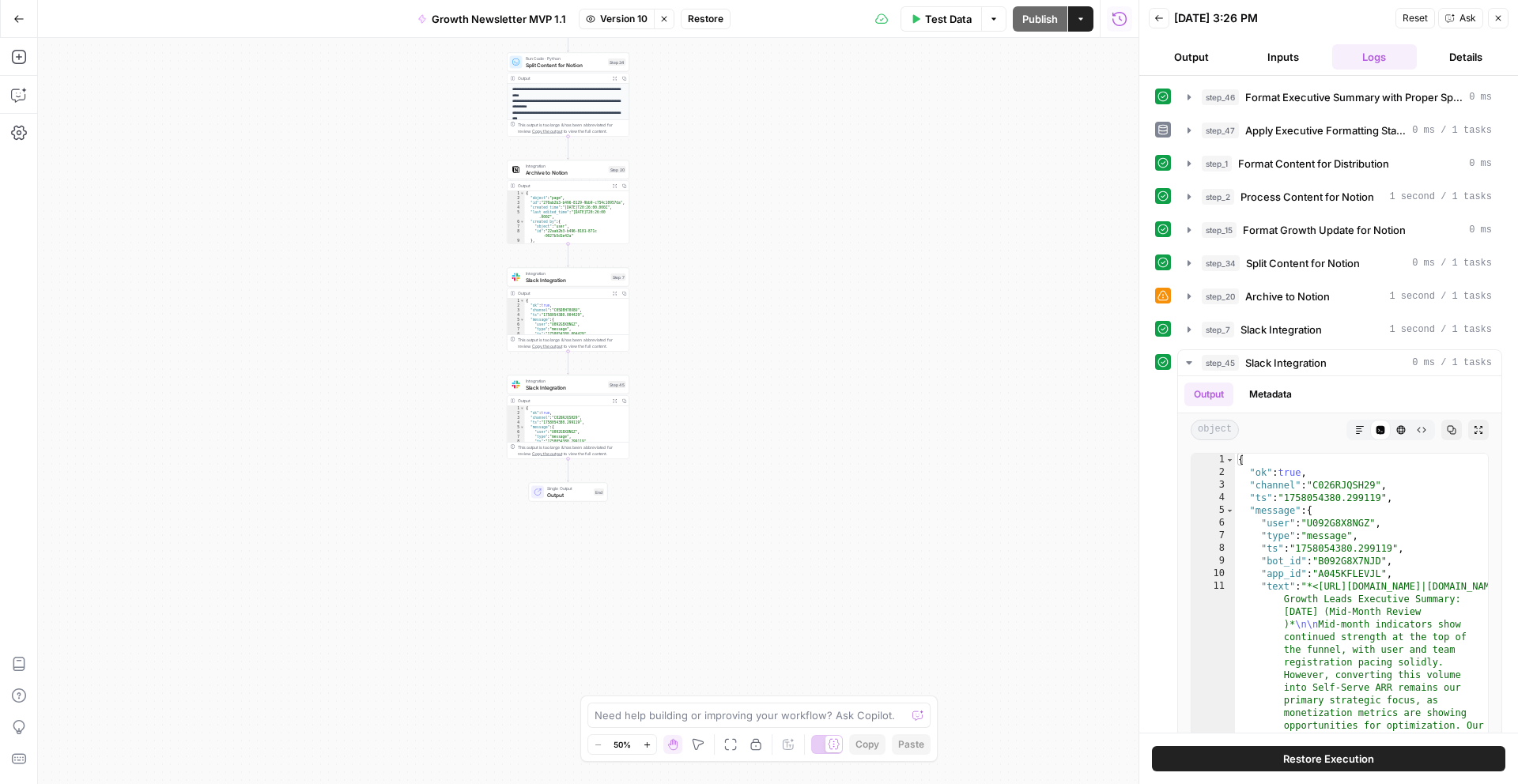
click at [705, 23] on span "Restore" at bounding box center [705, 19] width 36 height 15
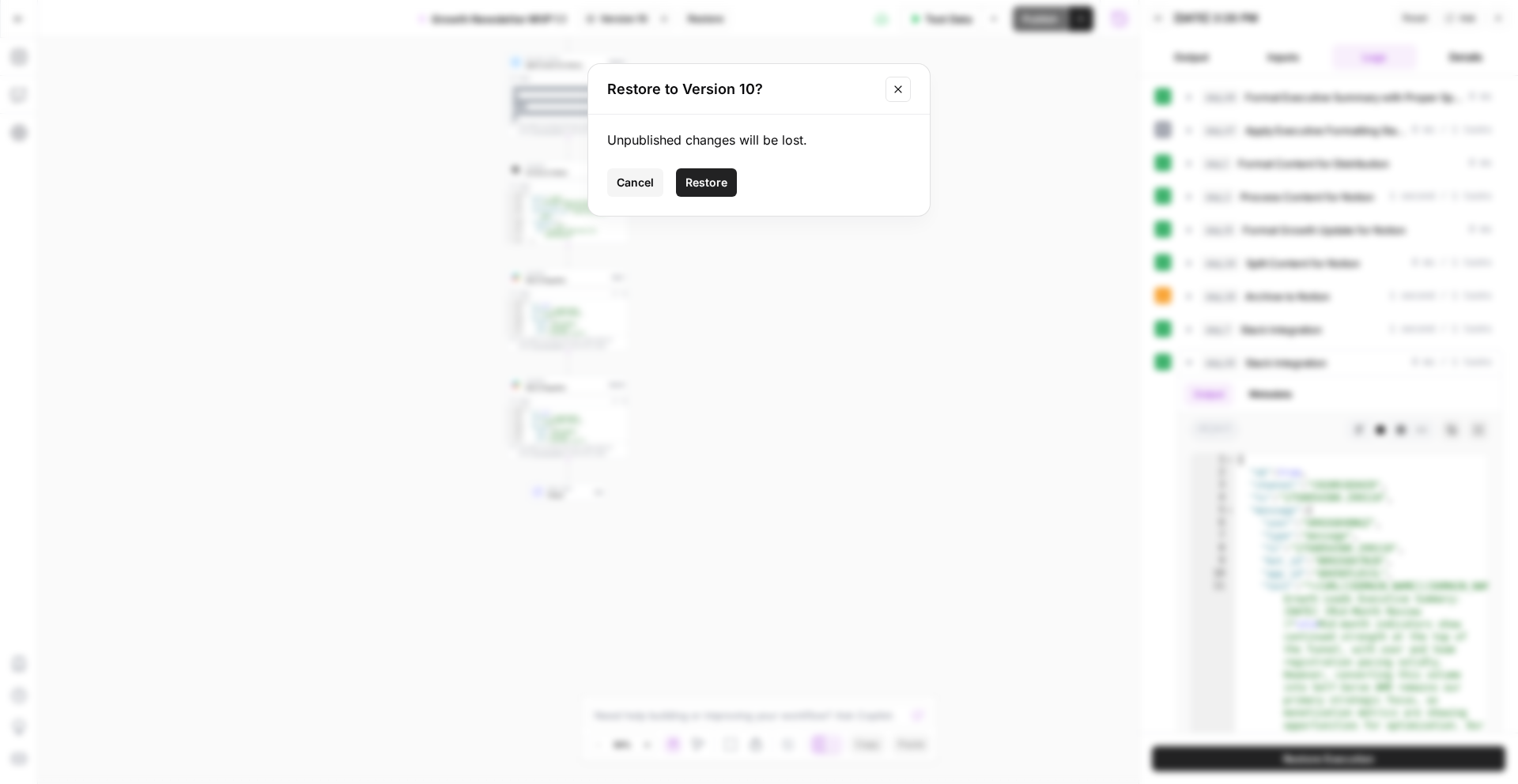
click at [703, 177] on span "Restore" at bounding box center [706, 182] width 42 height 16
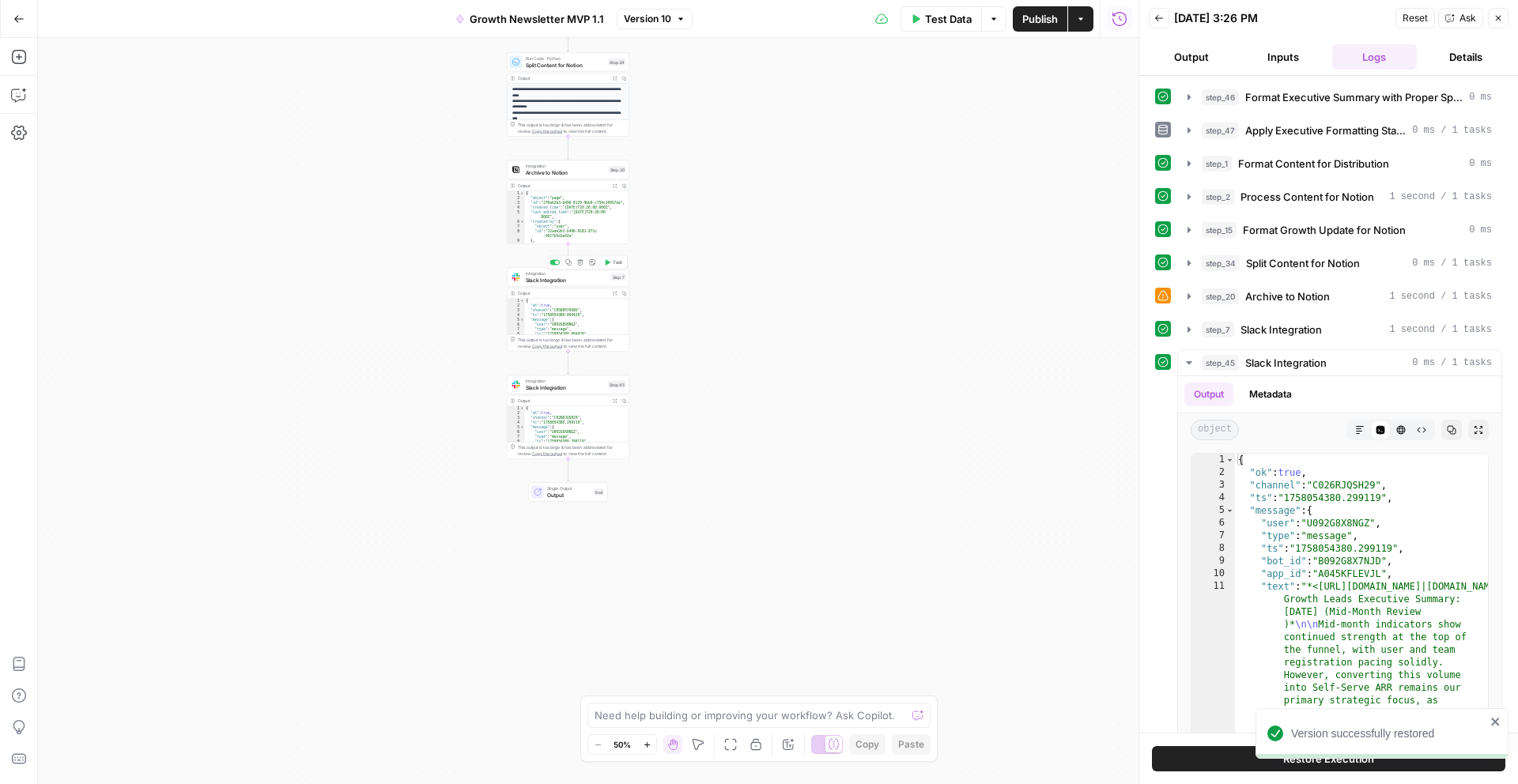
click at [587, 282] on span "Slack Integration" at bounding box center [567, 280] width 82 height 8
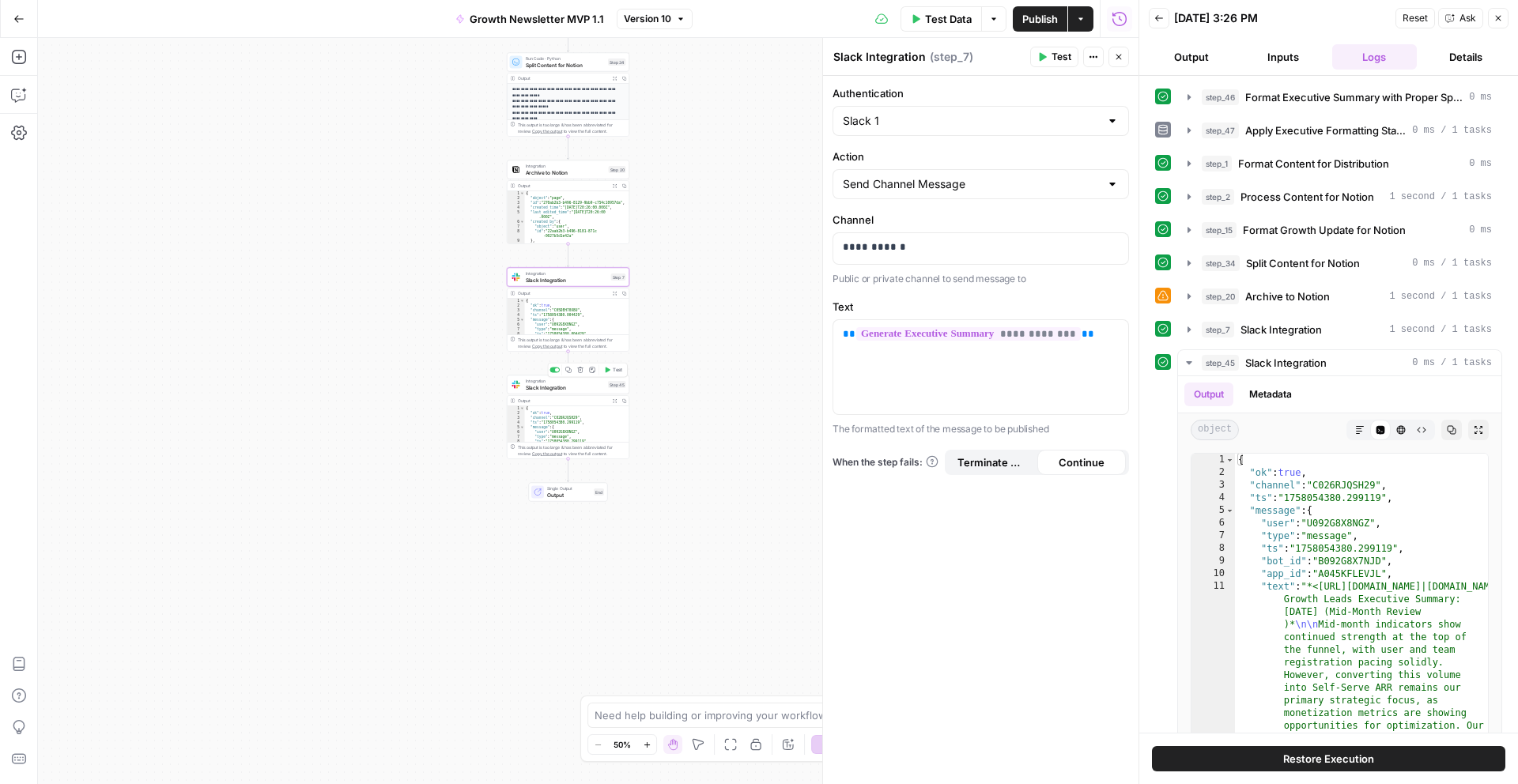
click at [568, 388] on span "Slack Integration" at bounding box center [565, 387] width 80 height 8
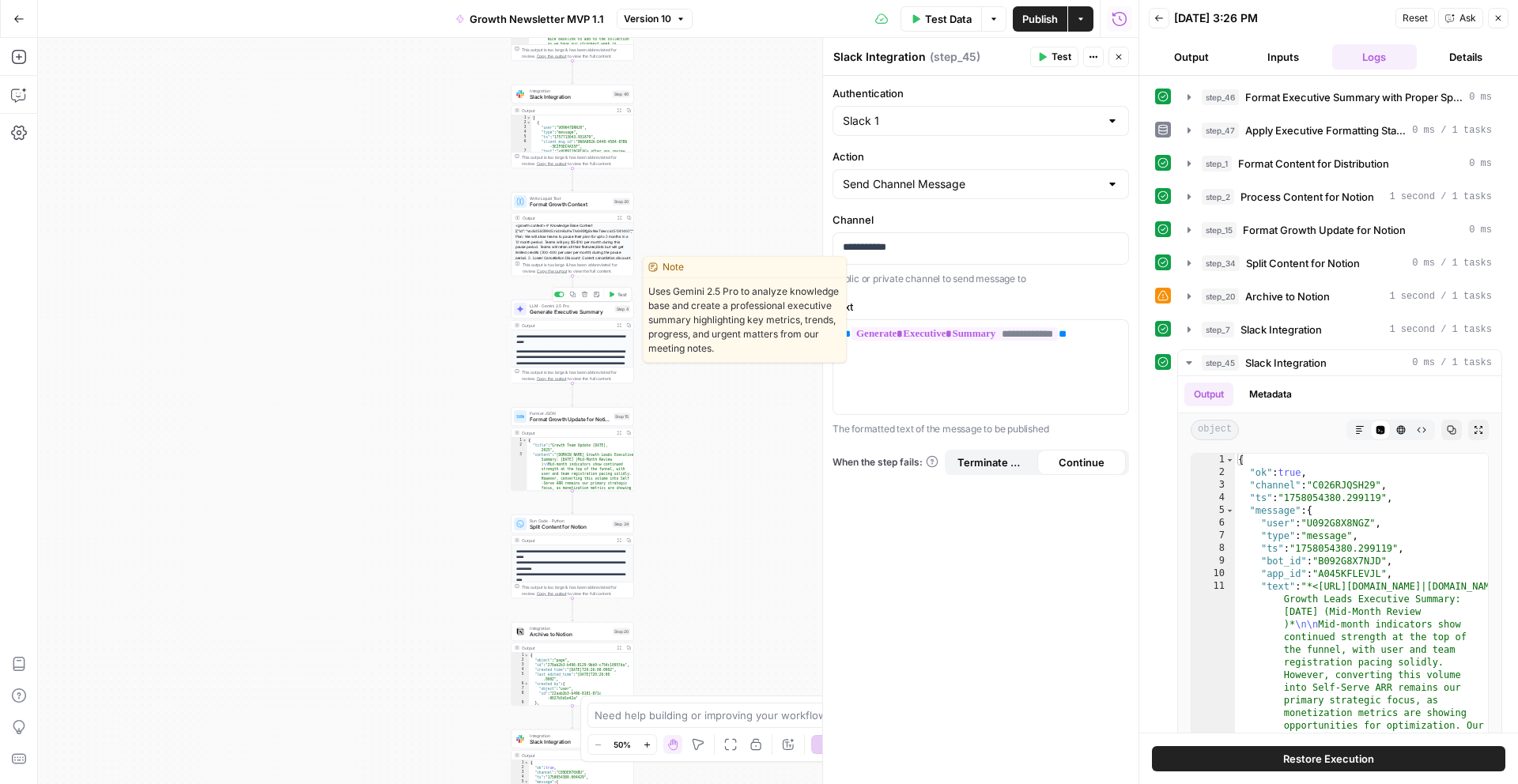
click at [577, 317] on div "LLM · Gemini 2.5 Pro Generate Executive Summary Step 4 Copy step Delete step Ed…" at bounding box center [573, 309] width 123 height 19
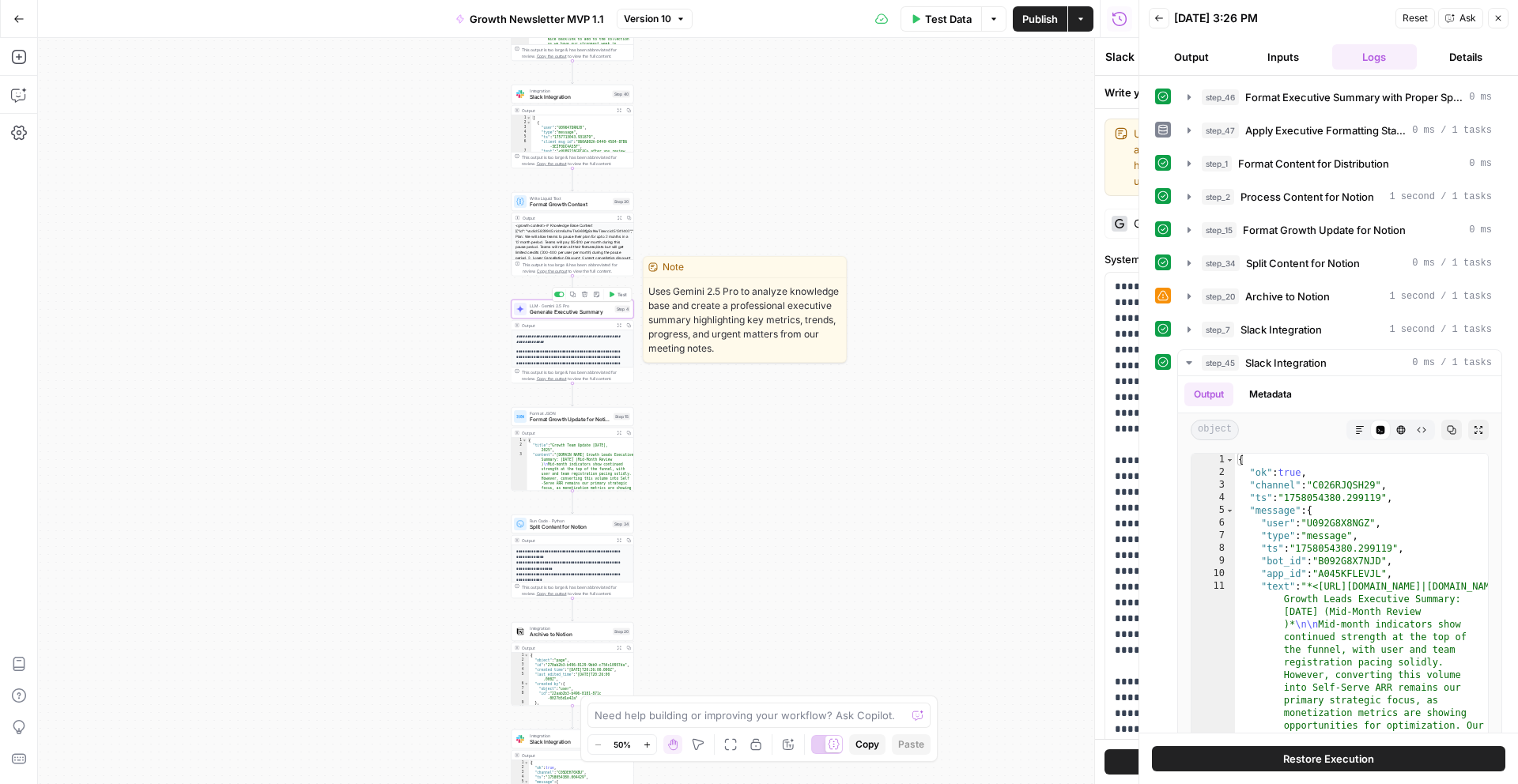
type textarea "Generate Executive Summary"
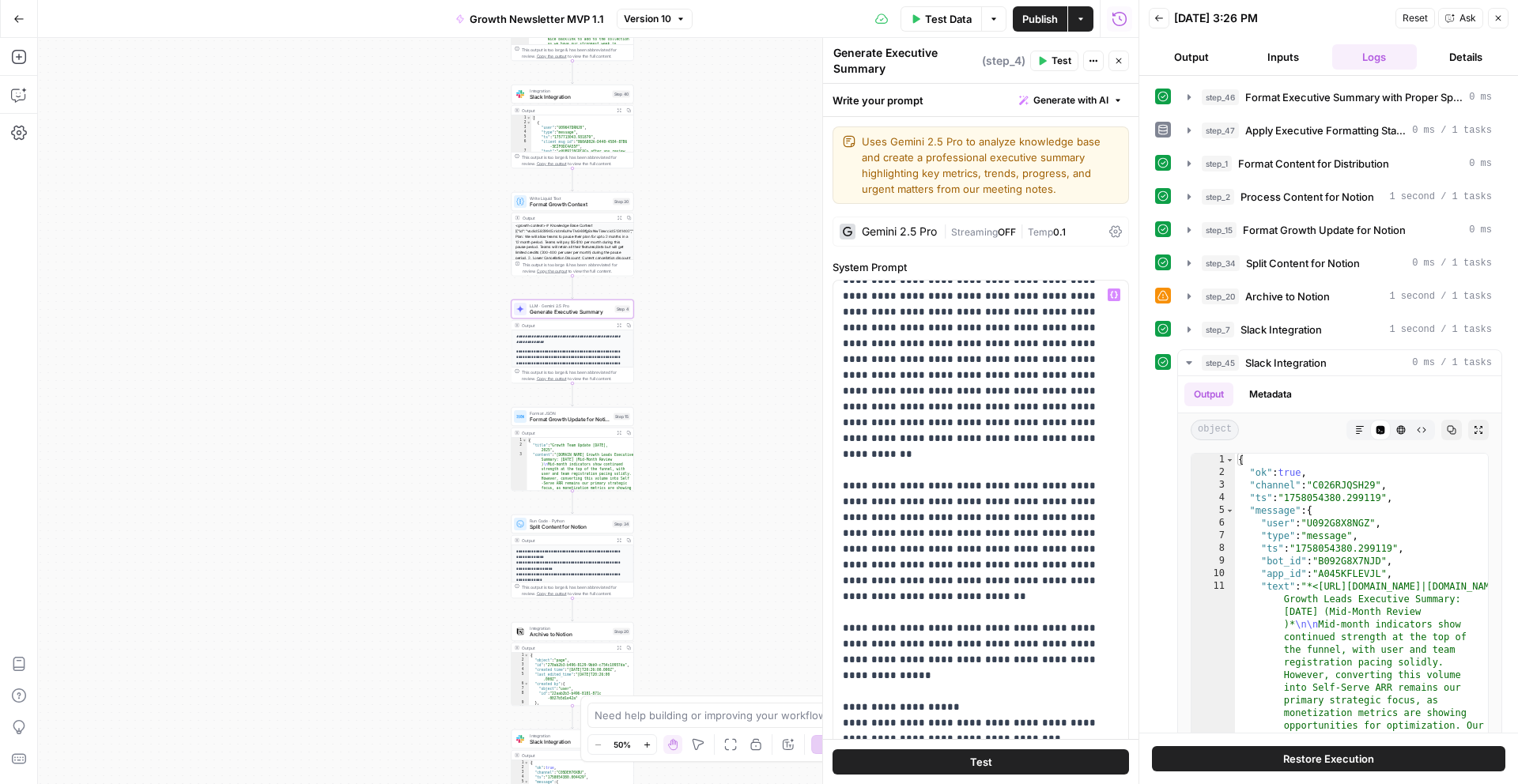
scroll to position [208, 0]
